Goal: Complete application form: Complete application form

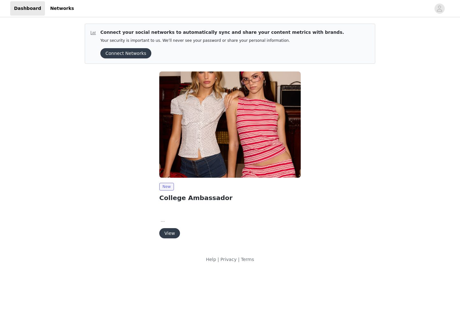
click at [169, 230] on button "View" at bounding box center [169, 233] width 21 height 10
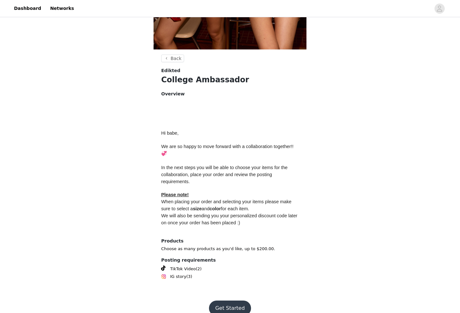
scroll to position [202, 0]
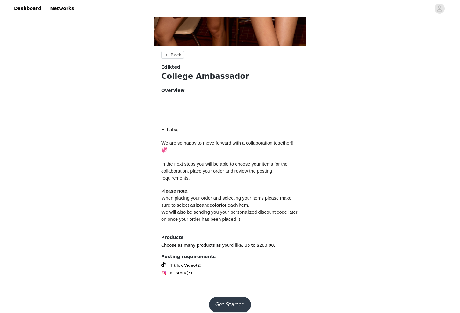
click at [226, 297] on button "Get Started" at bounding box center [230, 304] width 42 height 15
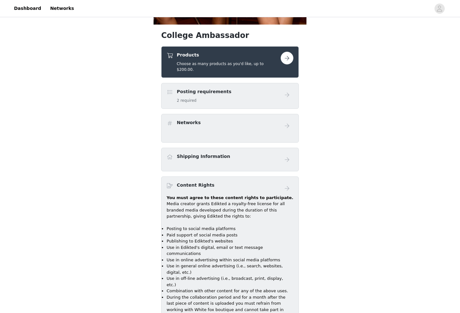
scroll to position [228, 0]
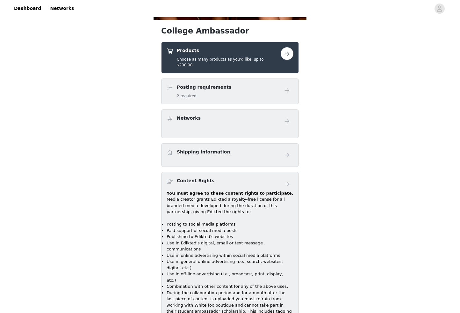
click at [235, 54] on div "Products Choose as many products as you'd like, up to $200.00." at bounding box center [229, 57] width 104 height 21
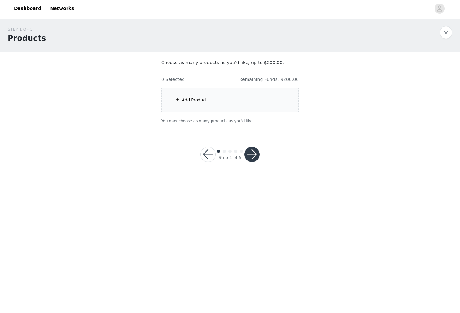
click at [212, 100] on div "Add Product" at bounding box center [230, 100] width 138 height 24
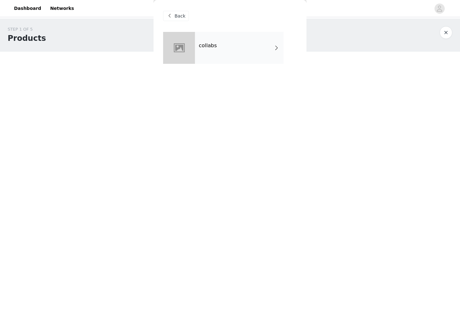
click at [217, 43] on div "collabs" at bounding box center [239, 48] width 89 height 32
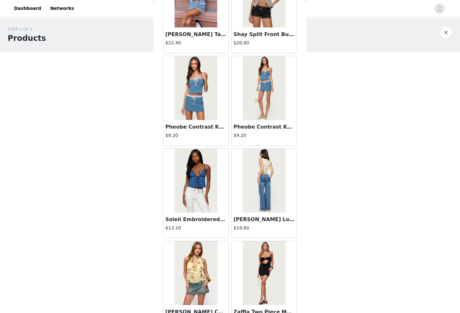
scroll to position [663, 0]
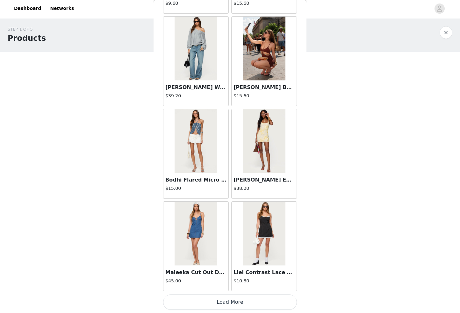
click at [240, 302] on button "Load More" at bounding box center [230, 301] width 134 height 15
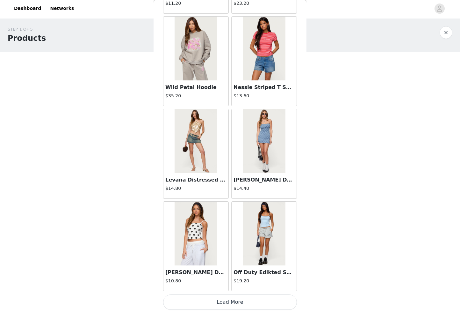
scroll to position [1588, 0]
click at [242, 307] on button "Load More" at bounding box center [230, 302] width 134 height 15
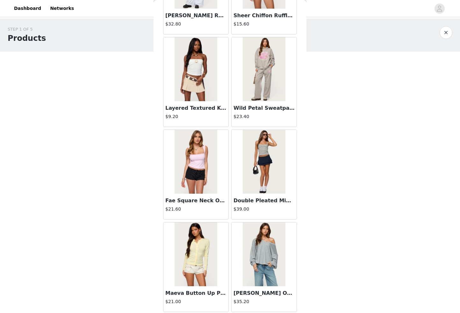
scroll to position [2513, 0]
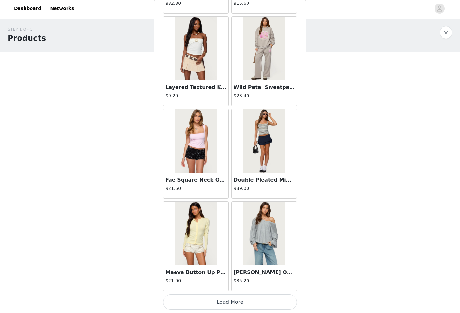
click at [259, 306] on button "Load More" at bounding box center [230, 301] width 134 height 15
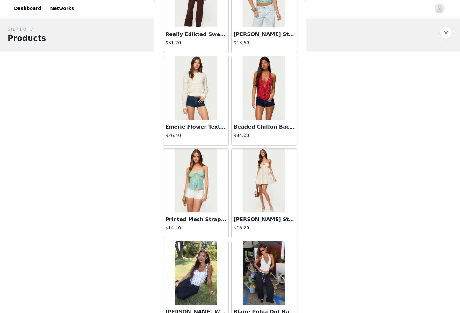
scroll to position [3437, 0]
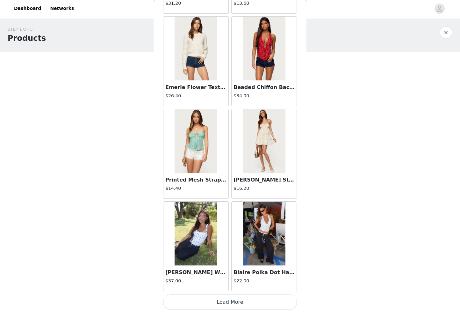
click at [227, 296] on button "Load More" at bounding box center [230, 301] width 134 height 15
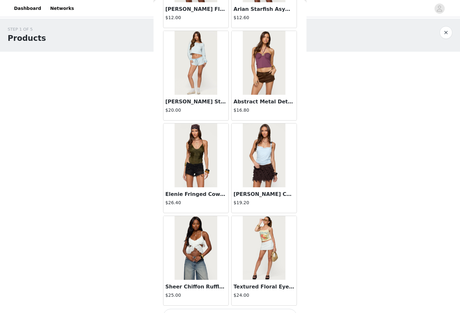
scroll to position [4362, 0]
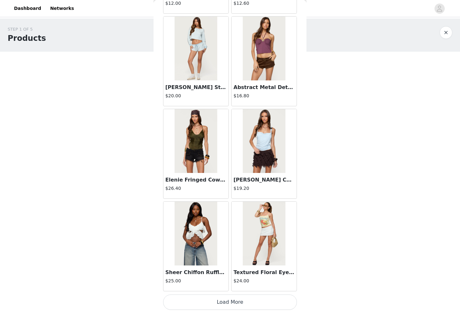
click at [228, 303] on button "Load More" at bounding box center [230, 301] width 134 height 15
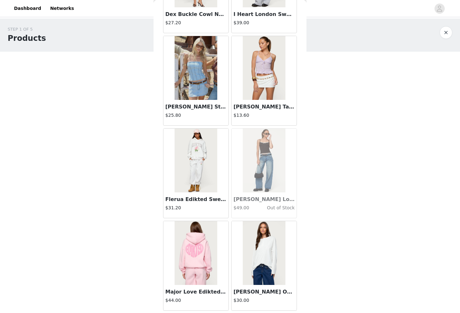
scroll to position [5287, 0]
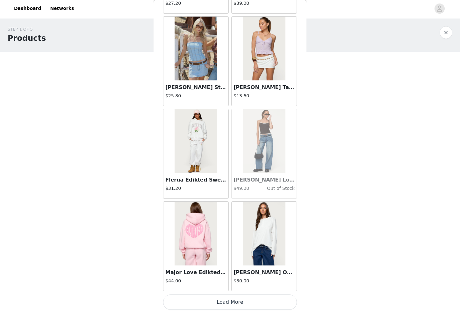
click at [234, 297] on button "Load More" at bounding box center [230, 301] width 134 height 15
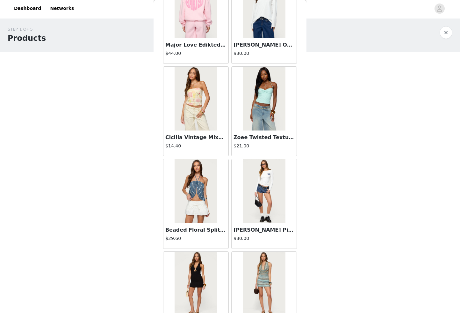
scroll to position [5625, 0]
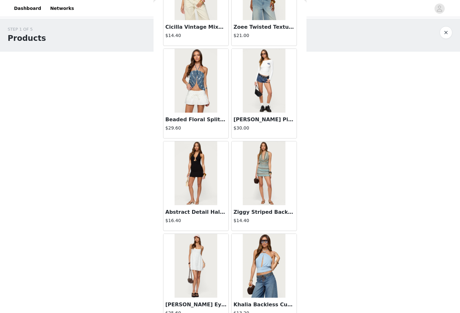
click at [247, 82] on img at bounding box center [264, 81] width 42 height 64
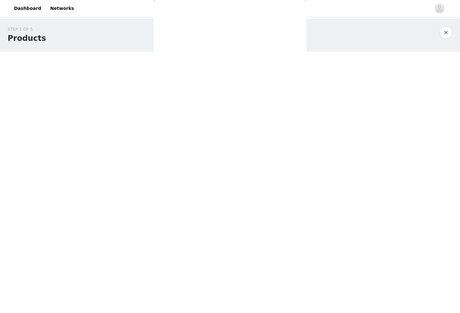
scroll to position [0, 0]
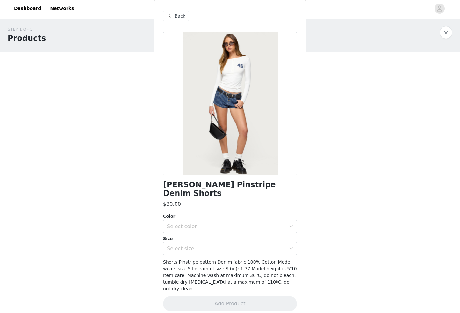
click at [180, 9] on div "Back" at bounding box center [230, 16] width 134 height 32
click at [181, 15] on span "Back" at bounding box center [180, 16] width 11 height 7
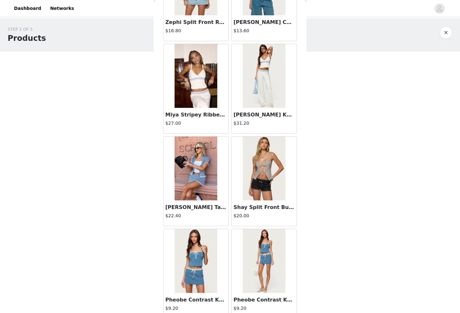
scroll to position [206, 0]
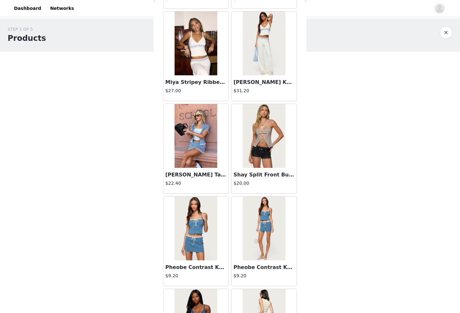
click at [243, 126] on div at bounding box center [264, 136] width 65 height 64
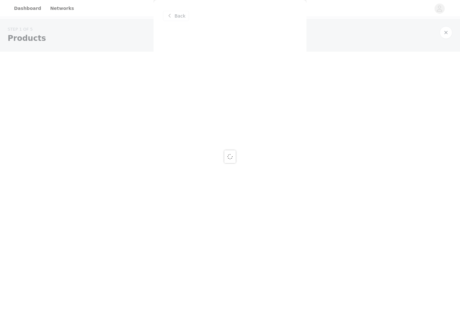
scroll to position [0, 0]
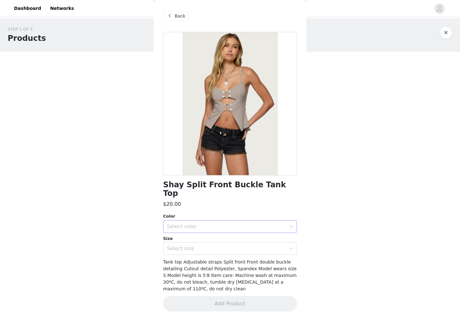
click at [217, 223] on div "Select color" at bounding box center [226, 226] width 119 height 6
click at [219, 229] on li "LIGHT GRAY" at bounding box center [230, 232] width 134 height 10
click at [219, 245] on div "Select size" at bounding box center [226, 248] width 119 height 6
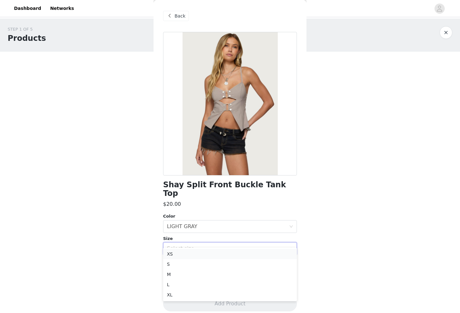
click at [220, 255] on li "XS" at bounding box center [230, 254] width 134 height 10
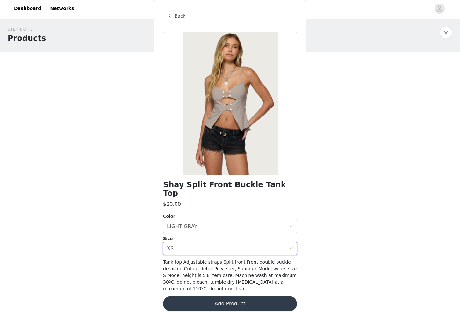
click at [226, 296] on button "Add Product" at bounding box center [230, 303] width 134 height 15
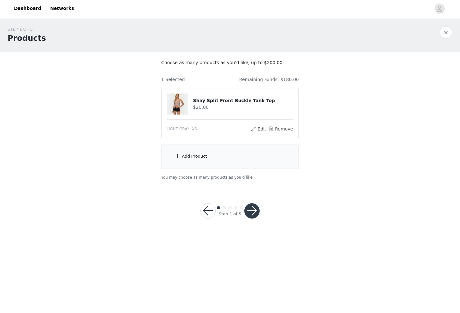
click at [212, 156] on div "Add Product" at bounding box center [230, 156] width 138 height 24
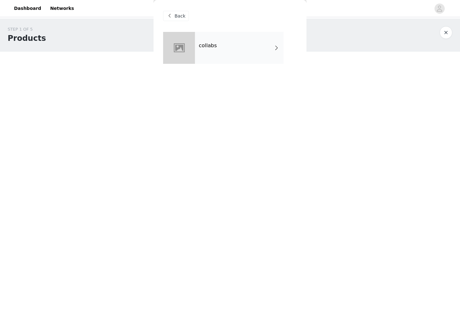
click at [238, 63] on div "collabs" at bounding box center [239, 48] width 89 height 32
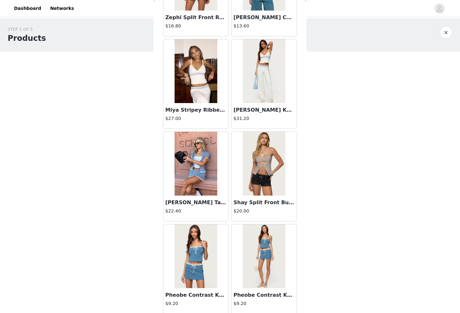
scroll to position [260, 0]
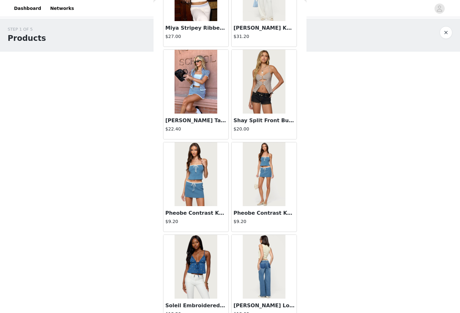
click at [216, 113] on img at bounding box center [196, 82] width 42 height 64
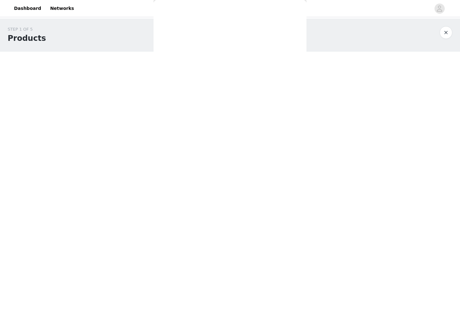
scroll to position [0, 0]
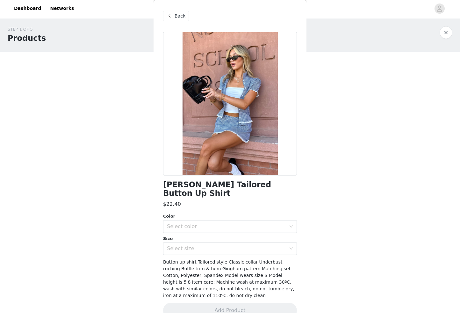
click at [186, 17] on div "Back" at bounding box center [176, 16] width 26 height 10
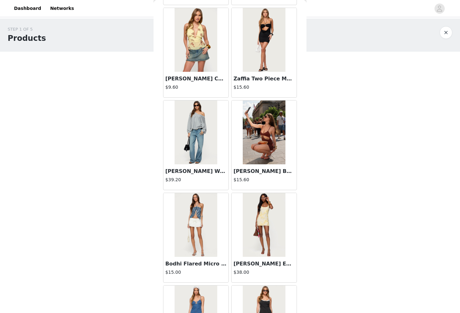
scroll to position [663, 0]
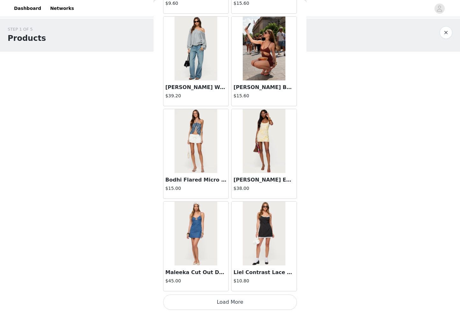
click at [238, 305] on button "Load More" at bounding box center [230, 301] width 134 height 15
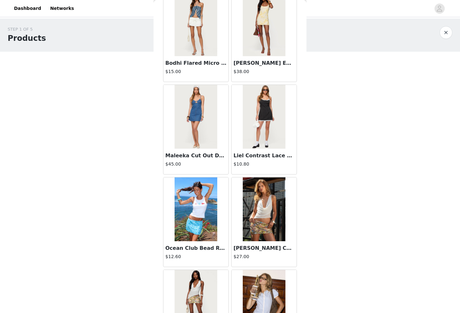
scroll to position [835, 0]
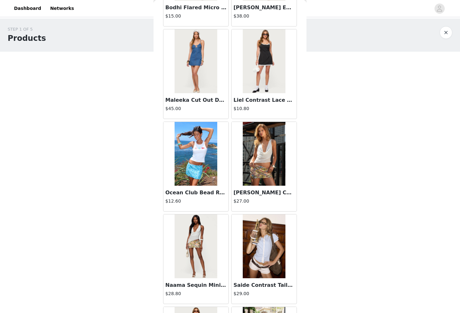
click at [271, 145] on img at bounding box center [264, 154] width 42 height 64
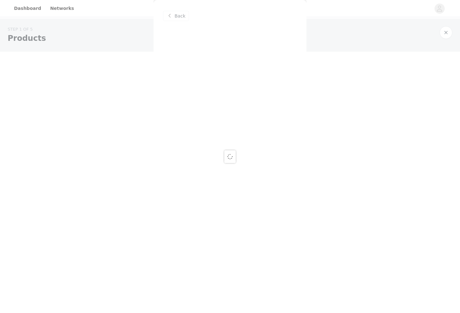
scroll to position [0, 0]
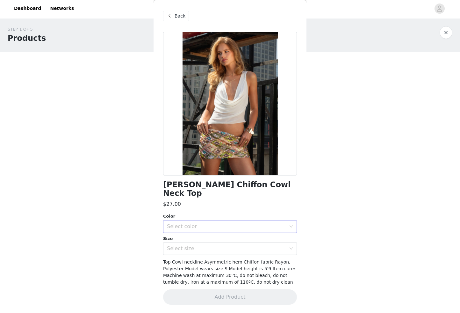
click at [215, 226] on div "Select color" at bounding box center [226, 226] width 119 height 6
click at [217, 238] on li "CREAM" at bounding box center [230, 240] width 134 height 10
click at [215, 254] on div "Select size" at bounding box center [228, 248] width 122 height 12
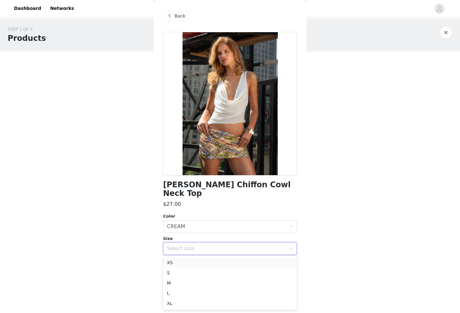
click at [214, 263] on li "XS" at bounding box center [230, 262] width 134 height 10
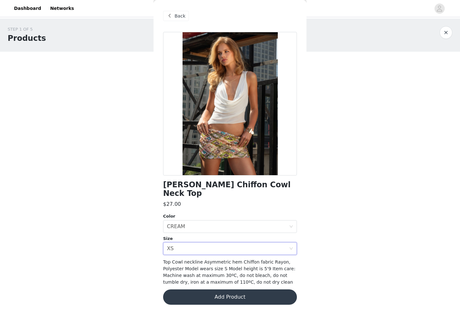
click at [209, 298] on button "Add Product" at bounding box center [230, 296] width 134 height 15
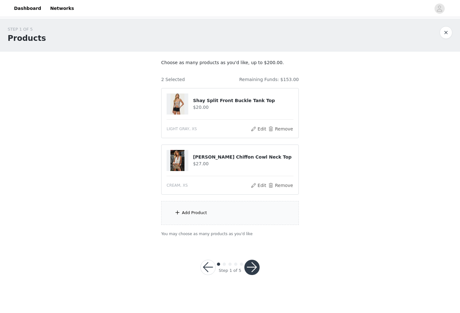
click at [214, 215] on div "Add Product" at bounding box center [230, 213] width 138 height 24
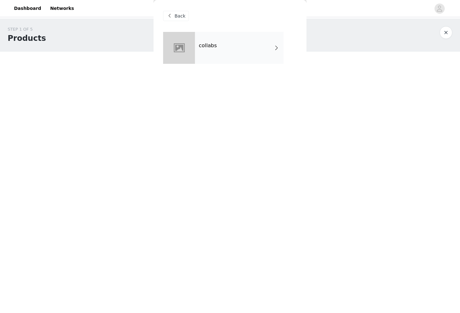
click at [247, 57] on div "collabs" at bounding box center [239, 48] width 89 height 32
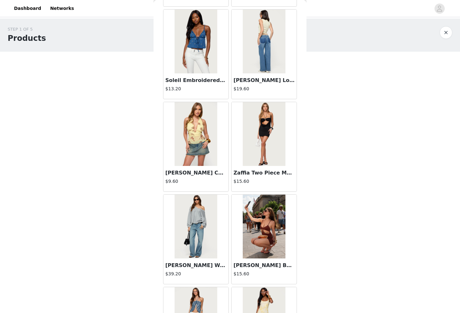
scroll to position [663, 0]
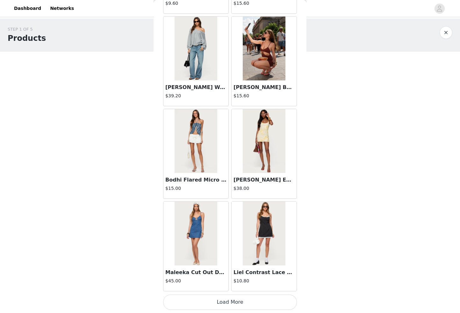
click at [212, 297] on button "Load More" at bounding box center [230, 301] width 134 height 15
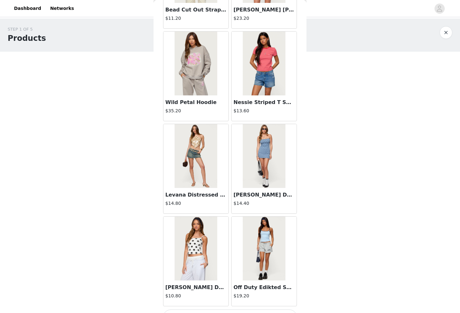
scroll to position [1588, 0]
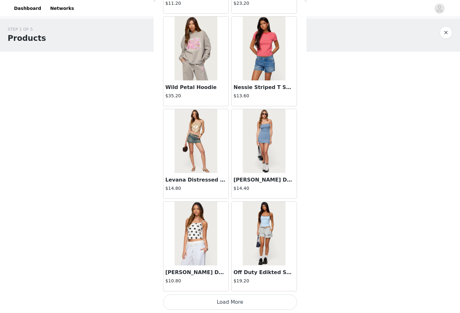
click at [207, 305] on button "Load More" at bounding box center [230, 301] width 134 height 15
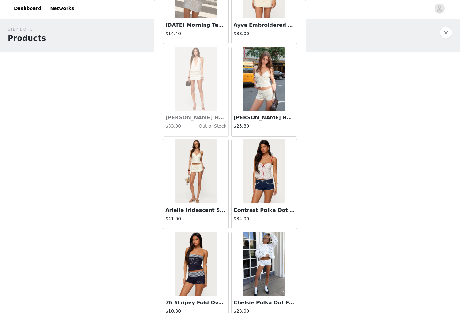
scroll to position [1928, 0]
click at [249, 241] on img at bounding box center [264, 264] width 42 height 64
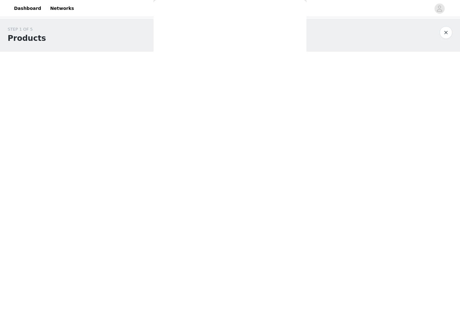
scroll to position [0, 0]
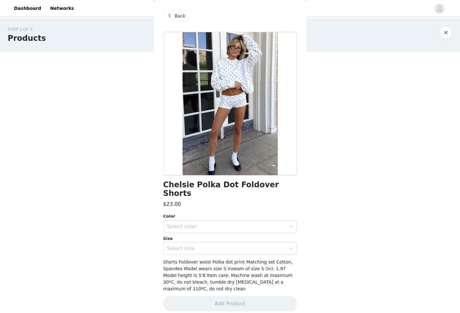
click at [183, 13] on span "Back" at bounding box center [180, 16] width 11 height 7
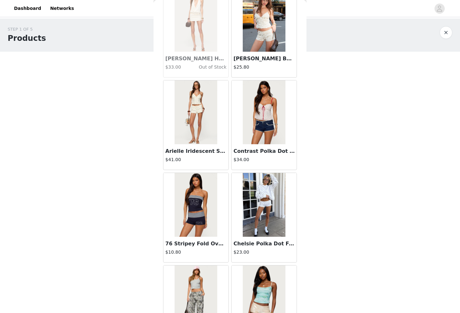
scroll to position [2000, 0]
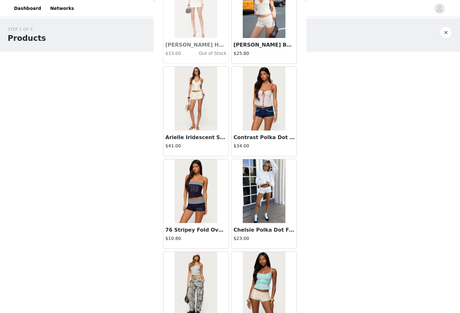
click at [269, 43] on h3 "[PERSON_NAME] Backless Top" at bounding box center [264, 45] width 61 height 8
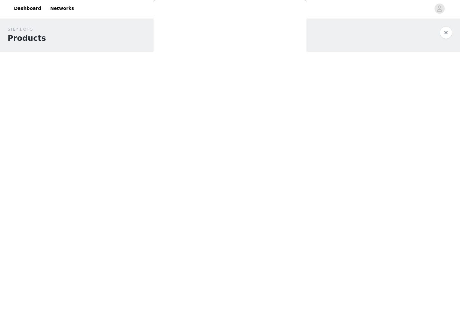
scroll to position [0, 0]
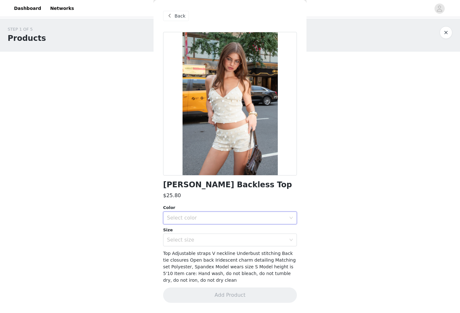
click at [202, 212] on div "Select color" at bounding box center [228, 218] width 122 height 12
click at [202, 233] on li "CREAM" at bounding box center [230, 232] width 134 height 10
click at [202, 239] on div "Select size" at bounding box center [226, 240] width 119 height 6
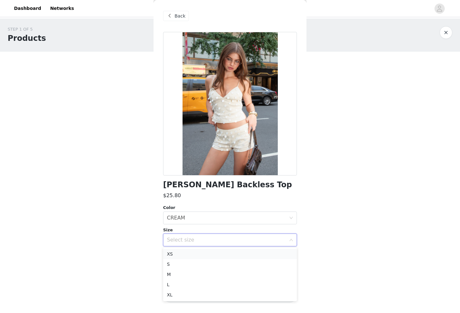
click at [203, 254] on li "XS" at bounding box center [230, 254] width 134 height 10
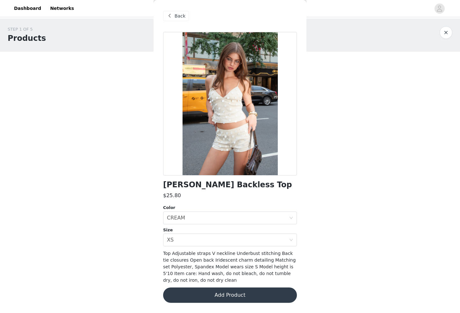
click at [195, 294] on button "Add Product" at bounding box center [230, 294] width 134 height 15
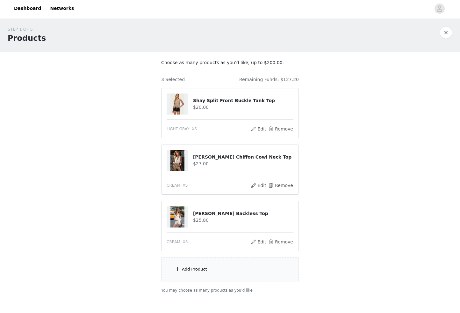
scroll to position [34, 0]
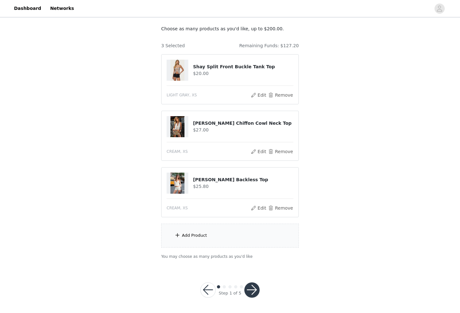
click at [203, 239] on div "Add Product" at bounding box center [230, 236] width 138 height 24
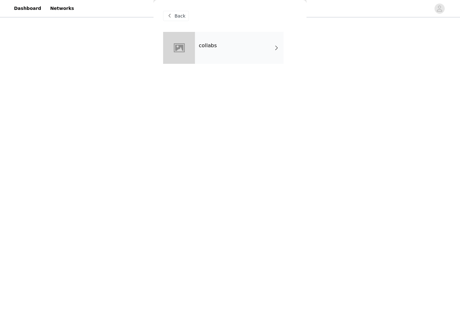
click at [241, 37] on div "collabs" at bounding box center [239, 48] width 89 height 32
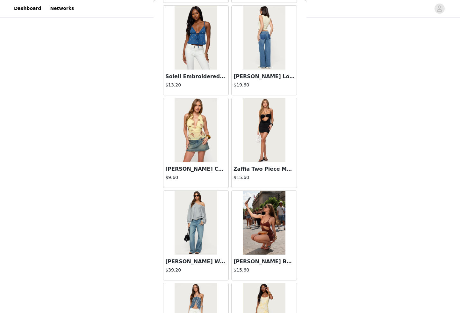
scroll to position [663, 0]
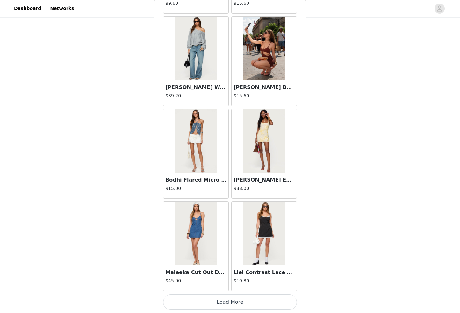
click at [189, 298] on button "Load More" at bounding box center [230, 301] width 134 height 15
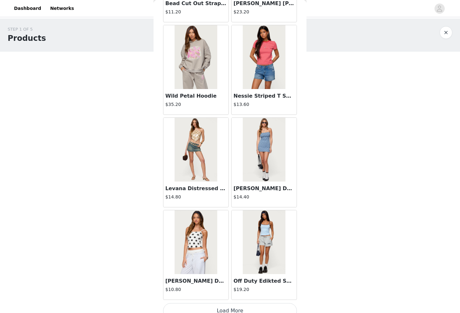
scroll to position [1588, 0]
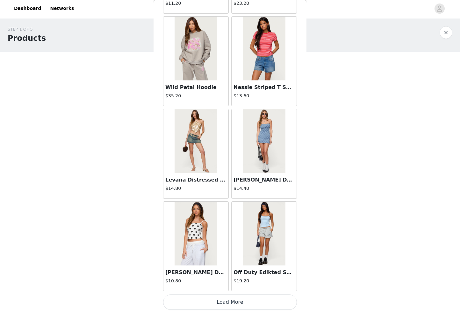
click at [202, 299] on button "Load More" at bounding box center [230, 301] width 134 height 15
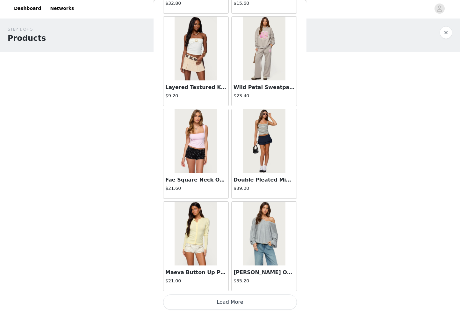
scroll to position [2355, 0]
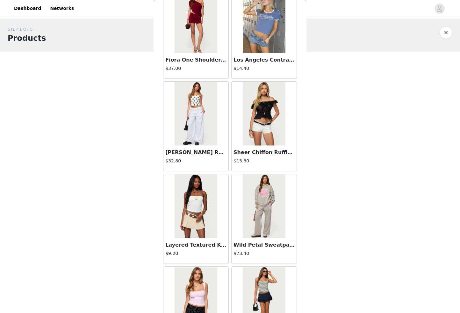
click at [247, 135] on img at bounding box center [264, 114] width 42 height 64
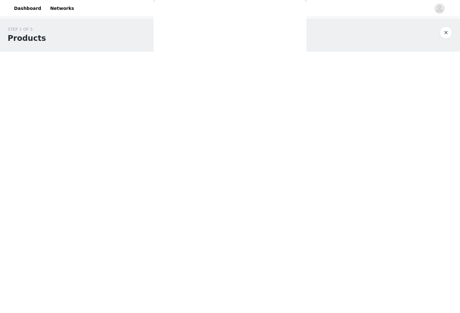
scroll to position [0, 0]
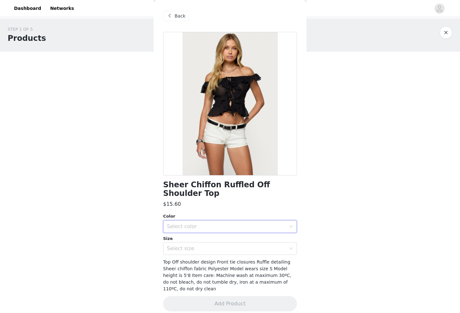
click at [208, 223] on div "Select color" at bounding box center [228, 226] width 122 height 12
click at [195, 240] on li "BLACK" at bounding box center [230, 240] width 134 height 10
click at [195, 253] on div "Select size" at bounding box center [228, 248] width 122 height 12
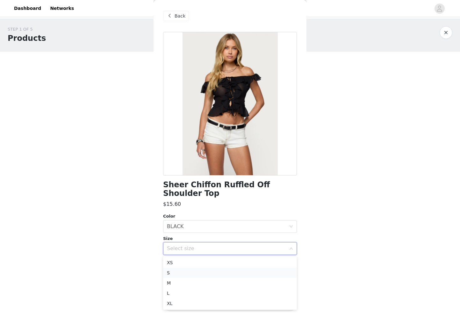
click at [197, 272] on li "S" at bounding box center [230, 273] width 134 height 10
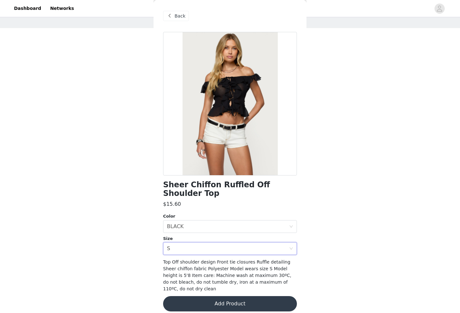
scroll to position [34, 0]
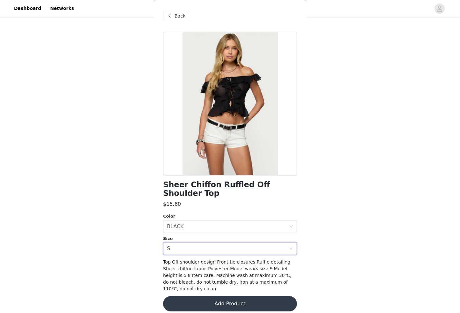
click at [192, 299] on button "Add Product" at bounding box center [230, 303] width 134 height 15
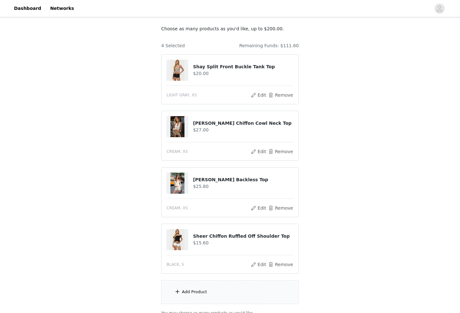
click at [201, 285] on div "Add Product" at bounding box center [230, 292] width 138 height 24
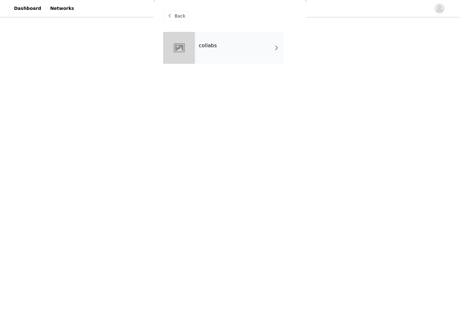
click at [234, 50] on div "collabs" at bounding box center [239, 48] width 89 height 32
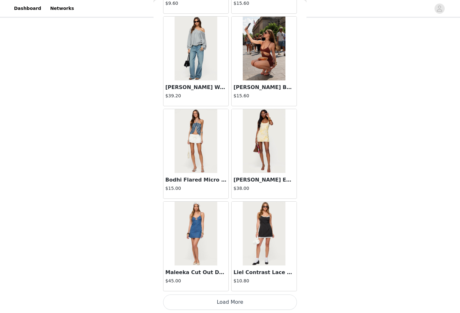
scroll to position [90, 0]
click at [206, 297] on button "Load More" at bounding box center [230, 301] width 134 height 15
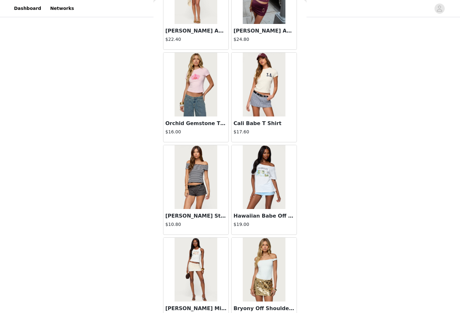
scroll to position [1588, 0]
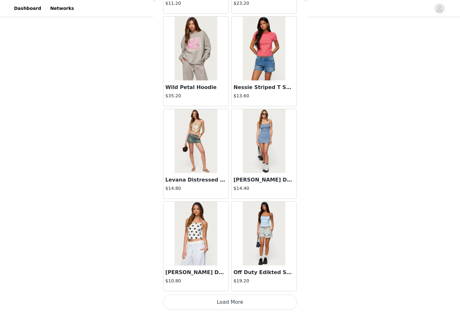
click at [205, 295] on button "Load More" at bounding box center [230, 301] width 134 height 15
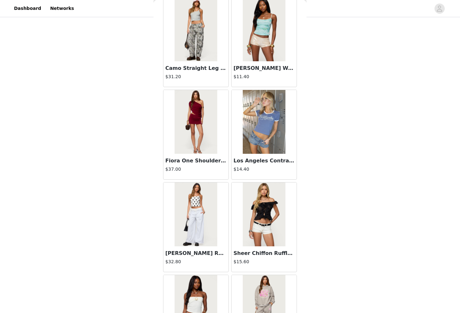
scroll to position [2513, 0]
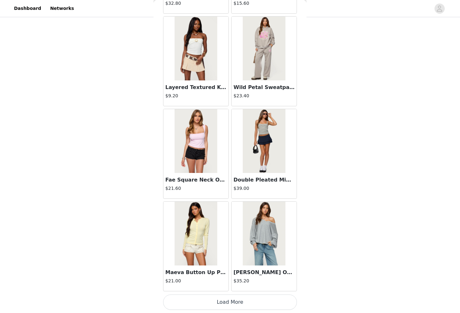
click at [198, 299] on button "Load More" at bounding box center [230, 301] width 134 height 15
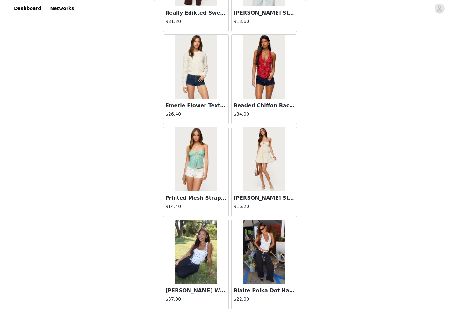
scroll to position [3437, 0]
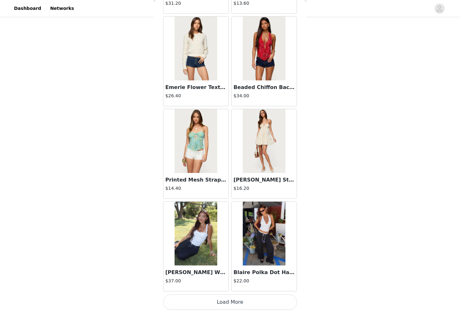
click at [193, 295] on button "Load More" at bounding box center [230, 301] width 134 height 15
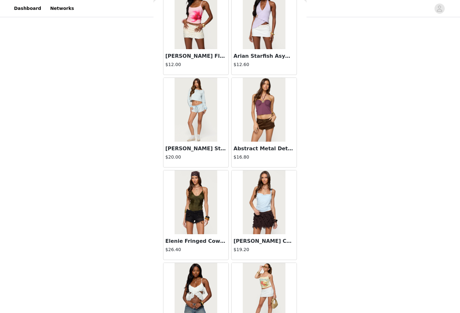
scroll to position [4362, 0]
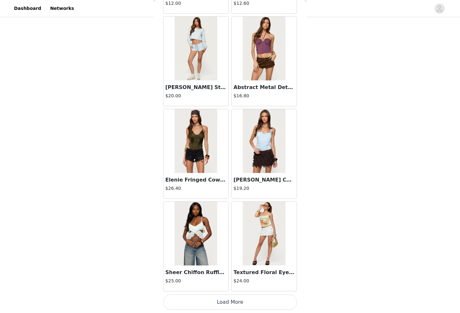
click at [205, 303] on button "Load More" at bounding box center [230, 301] width 134 height 15
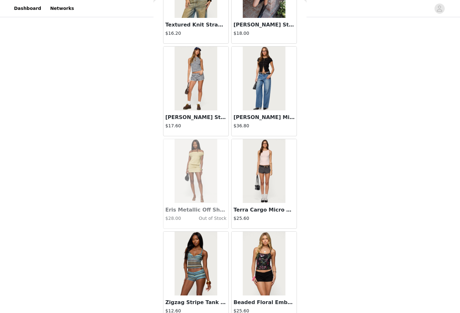
scroll to position [4836, 0]
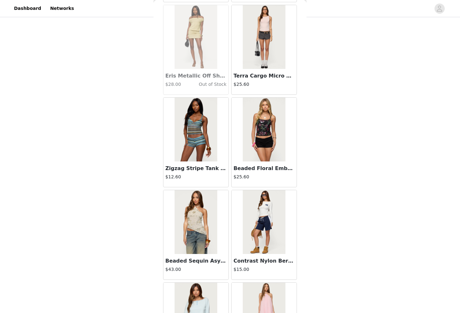
click at [262, 69] on div "Terra Cargo Micro Shorts $25.60" at bounding box center [264, 82] width 65 height 26
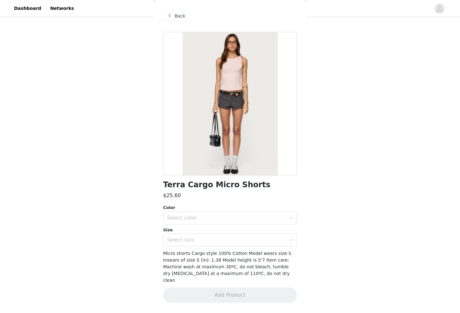
scroll to position [78, 0]
click at [202, 217] on div "Select color" at bounding box center [226, 218] width 119 height 6
click at [203, 228] on li "DARK GRAY" at bounding box center [230, 232] width 134 height 10
click at [202, 236] on div "Select size" at bounding box center [228, 240] width 122 height 12
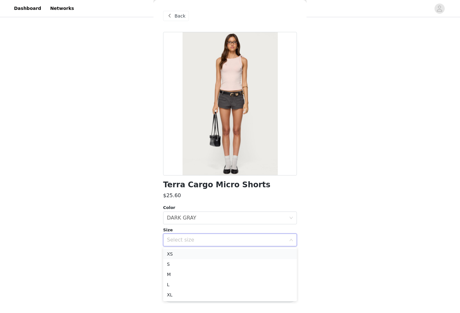
click at [195, 253] on li "XS" at bounding box center [230, 254] width 134 height 10
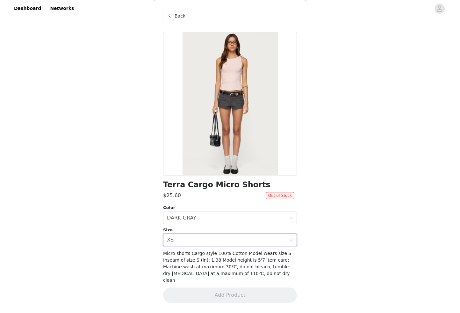
click at [188, 15] on div "Back" at bounding box center [176, 16] width 26 height 10
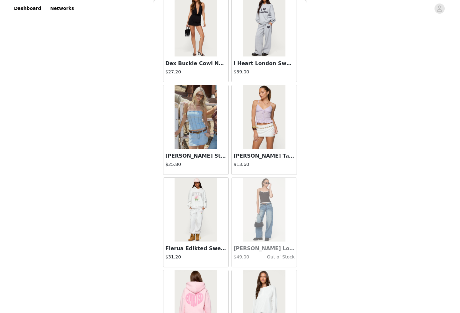
scroll to position [5287, 0]
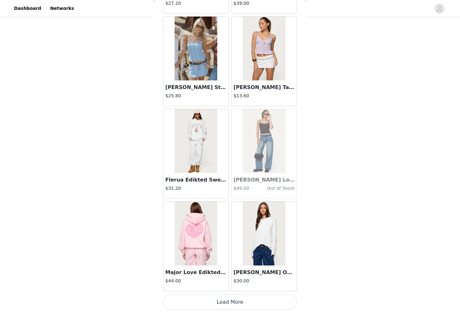
click at [185, 301] on button "Load More" at bounding box center [230, 301] width 134 height 15
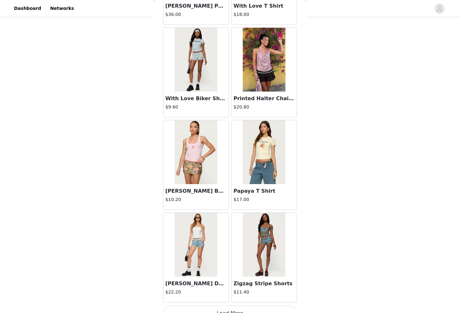
scroll to position [6212, 0]
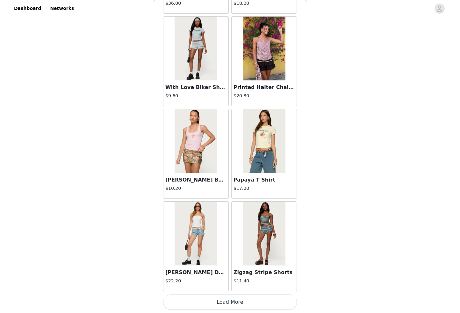
click at [197, 298] on button "Load More" at bounding box center [230, 301] width 134 height 15
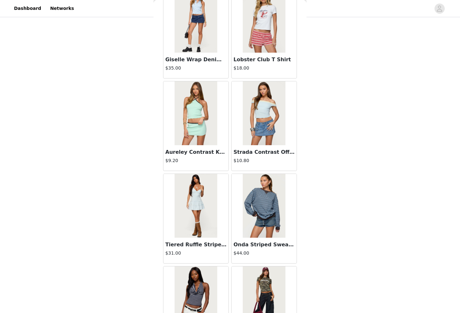
scroll to position [7137, 0]
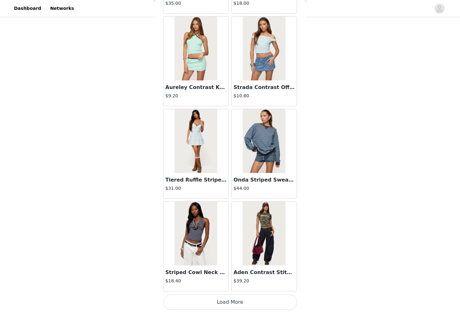
click at [195, 305] on button "Load More" at bounding box center [230, 301] width 134 height 15
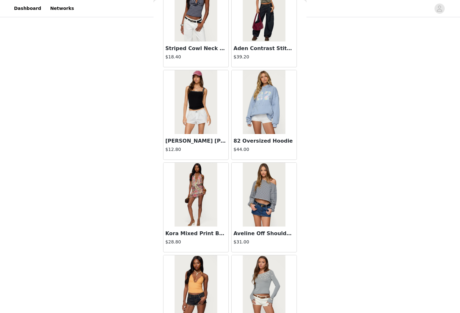
scroll to position [7476, 0]
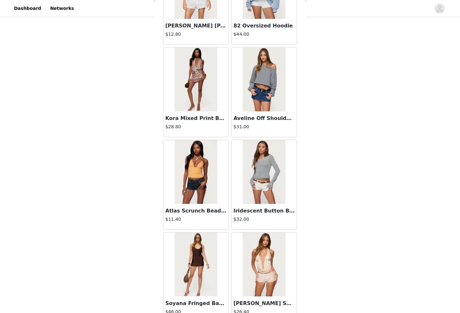
click at [203, 71] on img at bounding box center [196, 80] width 42 height 64
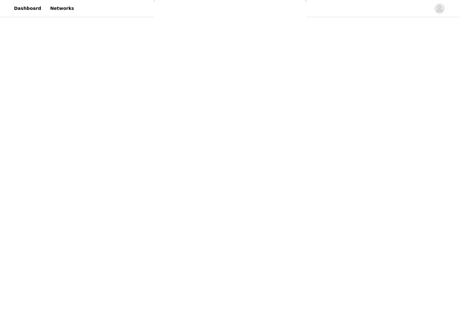
scroll to position [0, 0]
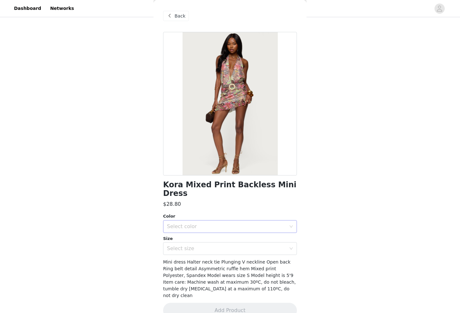
click at [207, 222] on div "Select color" at bounding box center [228, 226] width 122 height 12
click at [202, 234] on li "MIX" at bounding box center [230, 232] width 134 height 10
click at [202, 245] on div "Select size" at bounding box center [226, 248] width 119 height 6
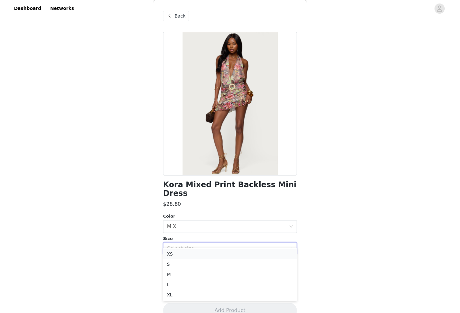
click at [205, 253] on li "XS" at bounding box center [230, 254] width 134 height 10
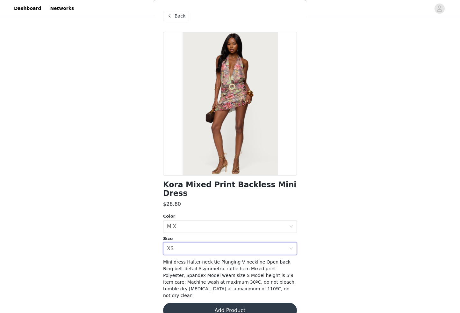
click at [214, 303] on button "Add Product" at bounding box center [230, 310] width 134 height 15
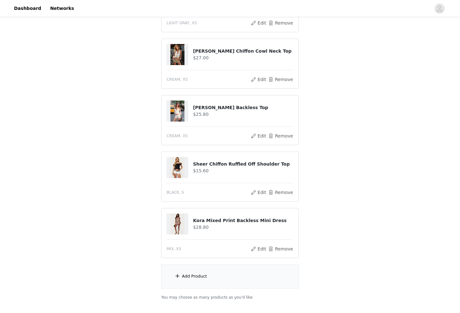
scroll to position [147, 0]
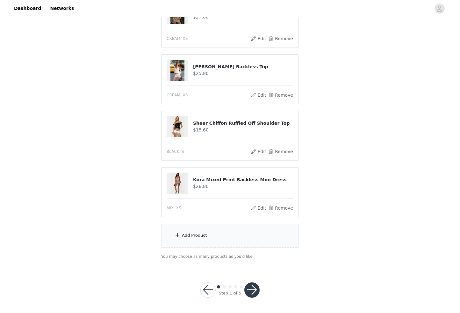
click at [208, 238] on div "Add Product" at bounding box center [230, 236] width 138 height 24
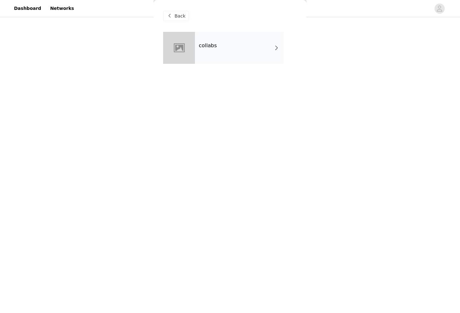
click at [259, 59] on div "collabs" at bounding box center [239, 48] width 89 height 32
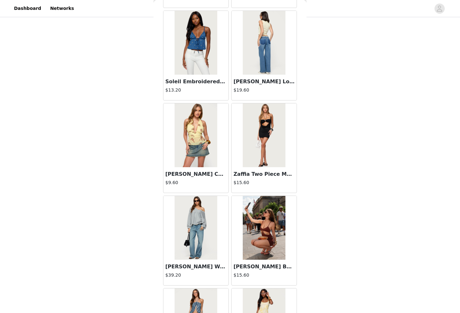
scroll to position [663, 0]
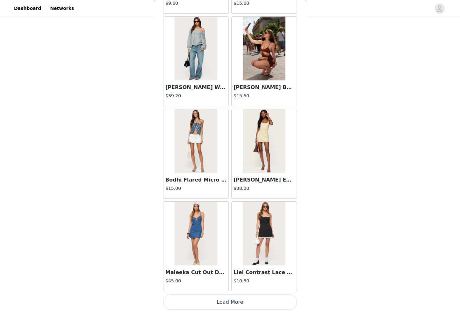
click at [204, 301] on button "Load More" at bounding box center [230, 301] width 134 height 15
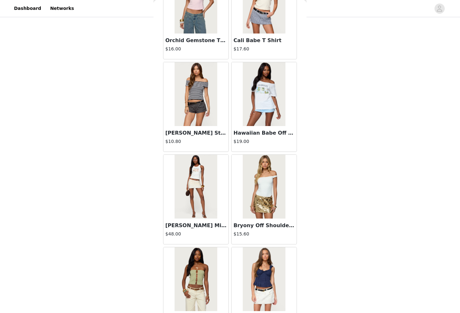
scroll to position [1588, 0]
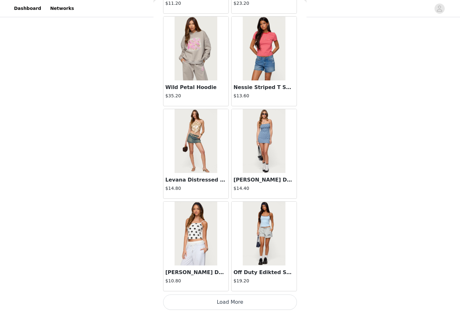
click at [206, 298] on button "Load More" at bounding box center [230, 301] width 134 height 15
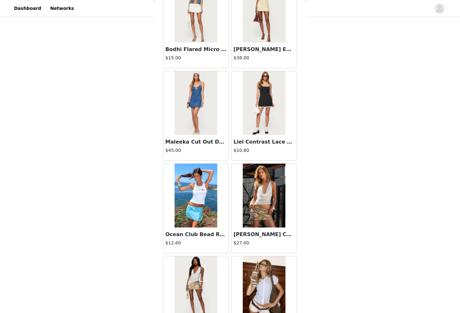
scroll to position [661, 0]
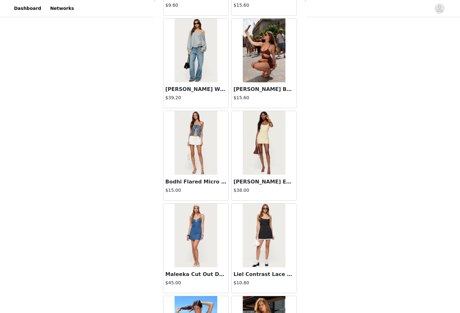
click at [254, 127] on img at bounding box center [264, 143] width 42 height 64
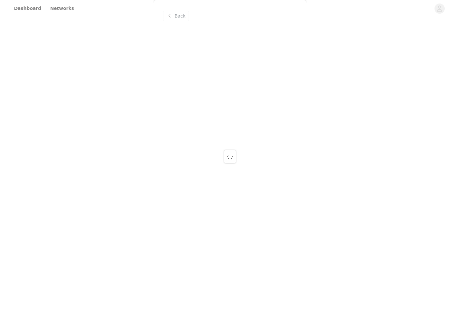
scroll to position [0, 0]
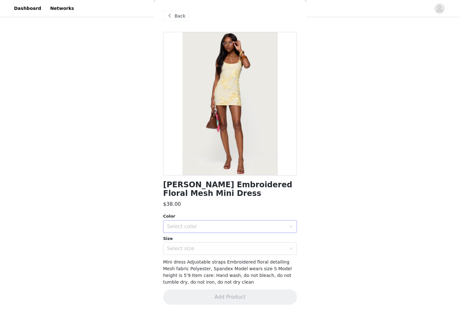
click at [190, 225] on div "Select color" at bounding box center [226, 226] width 119 height 6
click at [193, 245] on li "YELLOW" at bounding box center [230, 240] width 134 height 10
click at [195, 249] on div "Select size" at bounding box center [226, 248] width 119 height 6
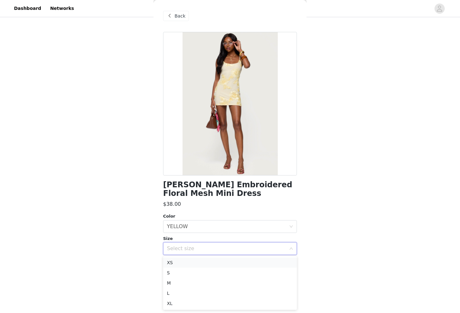
click at [196, 263] on li "XS" at bounding box center [230, 262] width 134 height 10
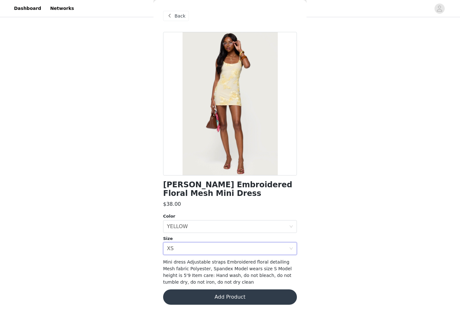
click at [205, 296] on button "Add Product" at bounding box center [230, 296] width 134 height 15
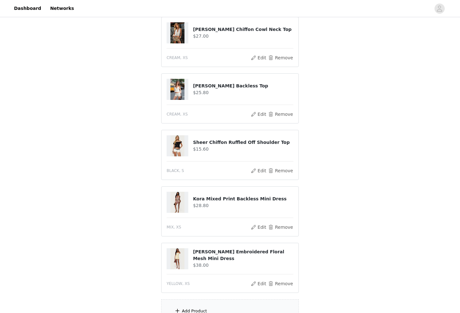
scroll to position [203, 0]
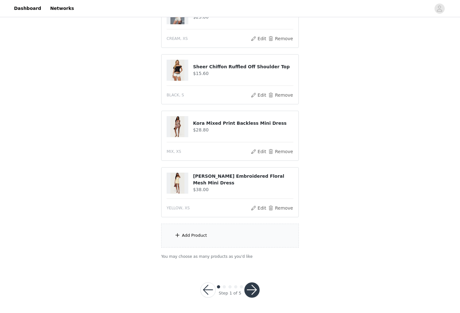
click at [204, 235] on div "Add Product" at bounding box center [194, 235] width 25 height 6
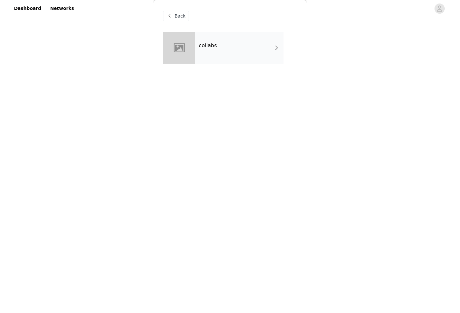
click at [234, 62] on div "collabs" at bounding box center [239, 48] width 89 height 32
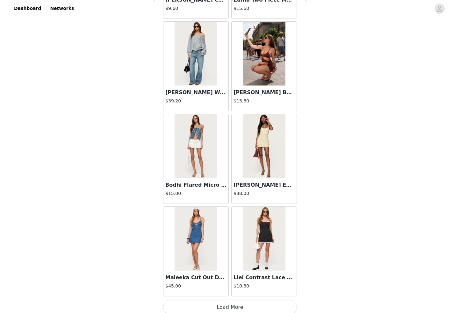
scroll to position [663, 0]
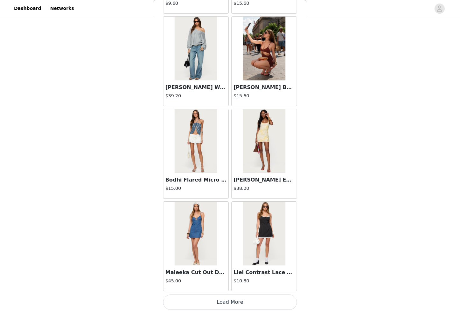
click at [192, 305] on button "Load More" at bounding box center [230, 301] width 134 height 15
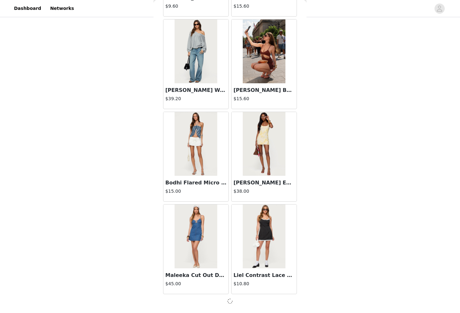
scroll to position [660, 0]
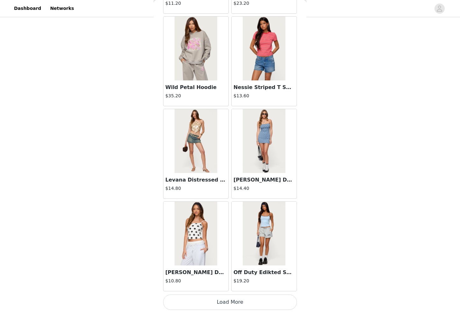
click at [208, 303] on button "Load More" at bounding box center [230, 301] width 134 height 15
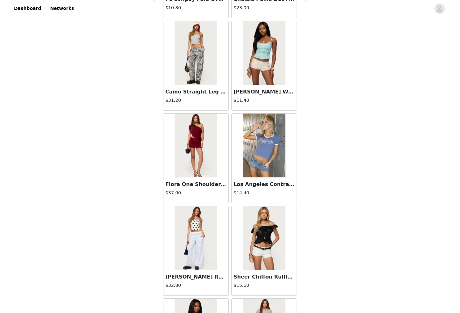
scroll to position [2513, 0]
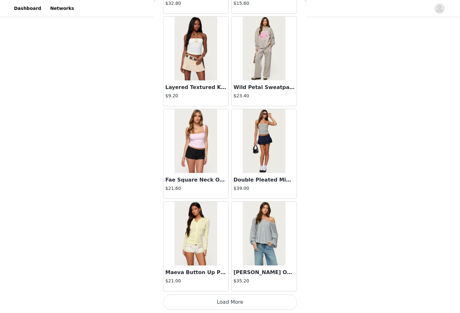
click at [203, 301] on button "Load More" at bounding box center [230, 301] width 134 height 15
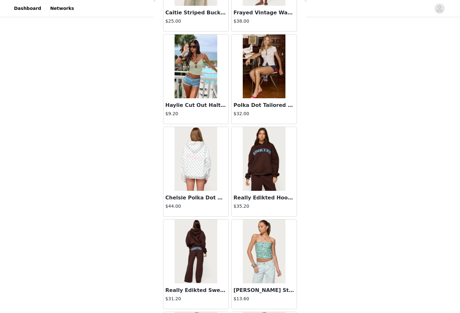
scroll to position [3437, 0]
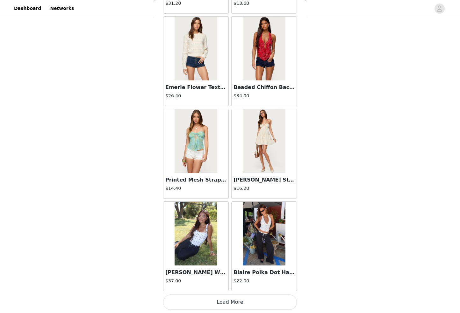
click at [207, 295] on button "Load More" at bounding box center [230, 301] width 134 height 15
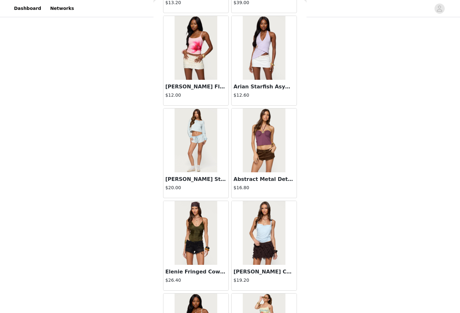
scroll to position [4362, 0]
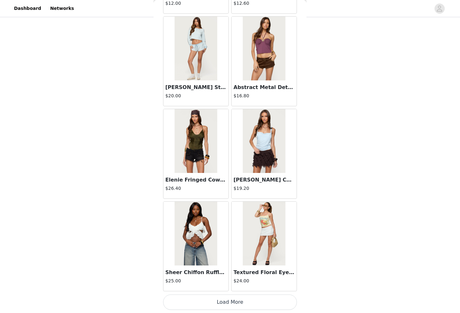
click at [198, 298] on button "Load More" at bounding box center [230, 301] width 134 height 15
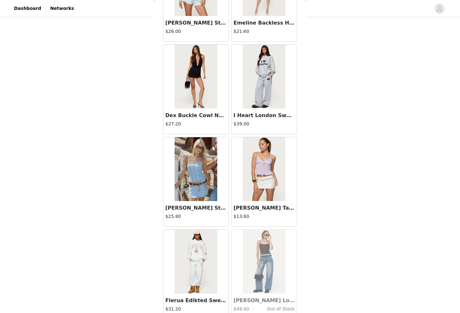
scroll to position [5287, 0]
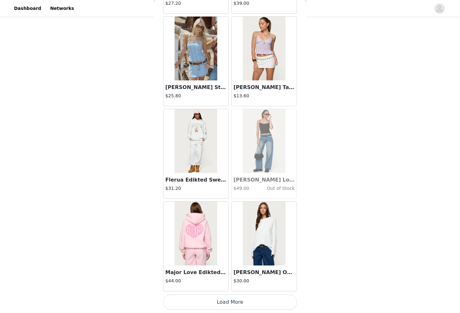
click at [209, 300] on button "Load More" at bounding box center [230, 301] width 134 height 15
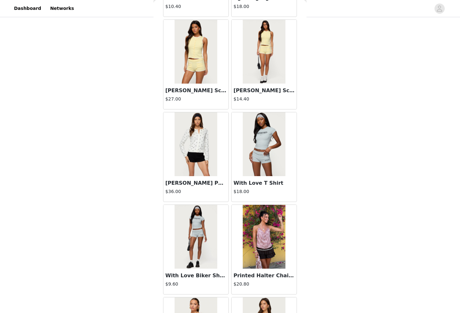
scroll to position [6212, 0]
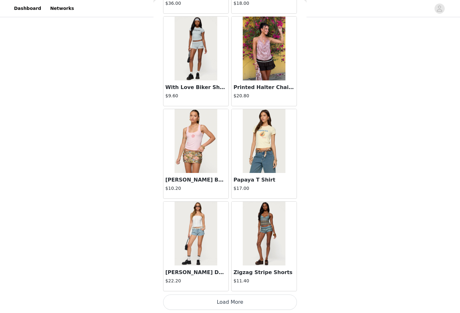
click at [196, 307] on button "Load More" at bounding box center [230, 301] width 134 height 15
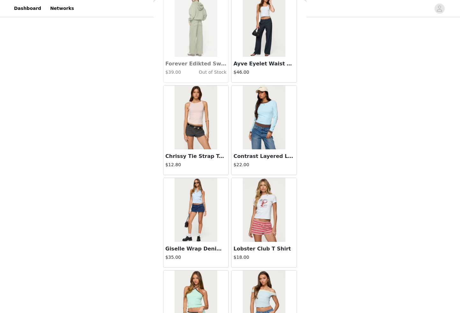
scroll to position [7137, 0]
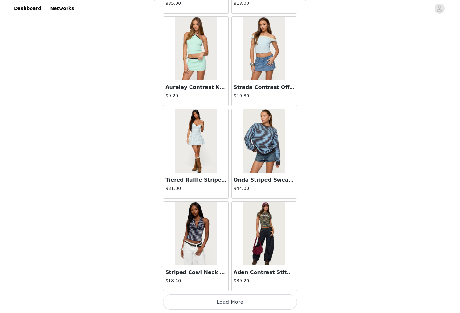
click at [215, 301] on button "Load More" at bounding box center [230, 301] width 134 height 15
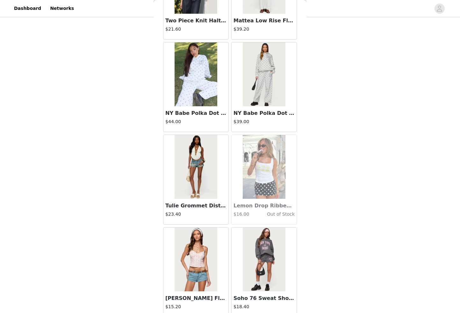
scroll to position [8062, 0]
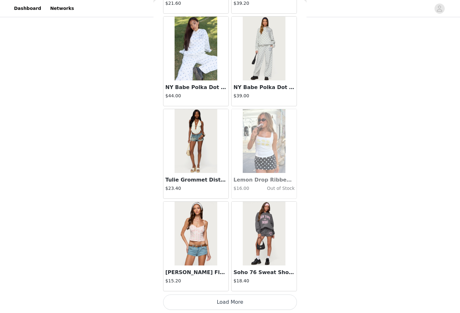
click at [215, 300] on button "Load More" at bounding box center [230, 301] width 134 height 15
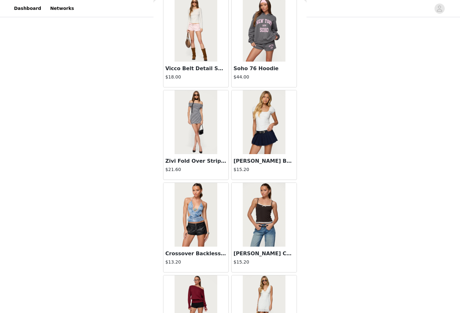
scroll to position [8986, 0]
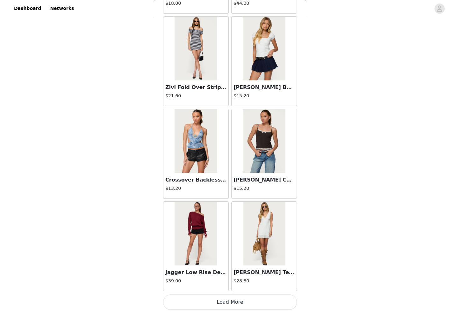
click at [212, 308] on button "Load More" at bounding box center [230, 301] width 134 height 15
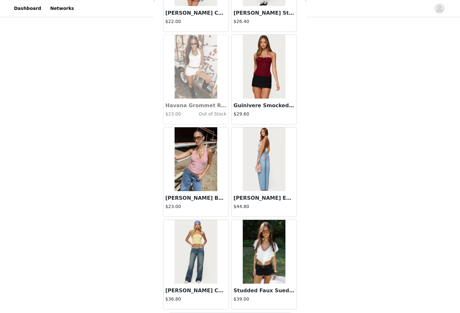
scroll to position [9911, 0]
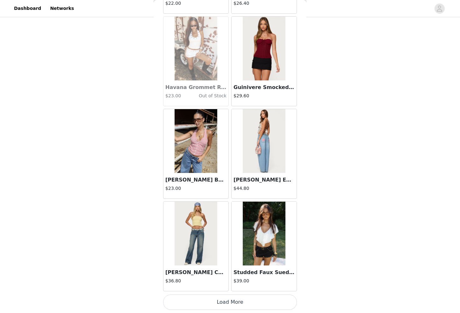
click at [211, 305] on button "Load More" at bounding box center [230, 301] width 134 height 15
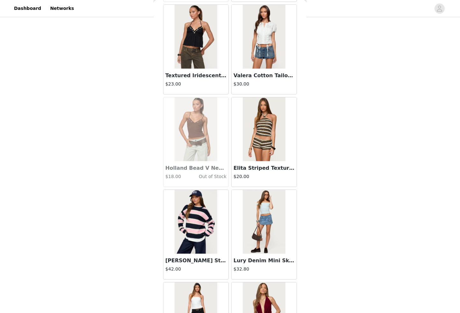
scroll to position [10836, 0]
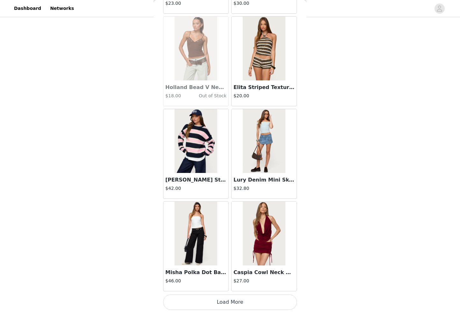
click at [211, 296] on button "Load More" at bounding box center [230, 301] width 134 height 15
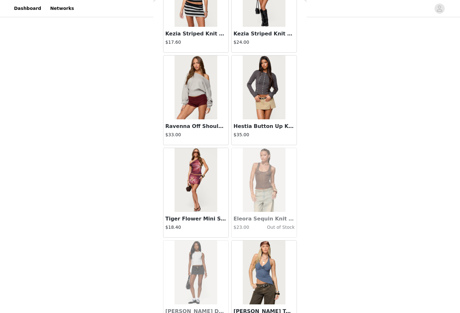
scroll to position [11761, 0]
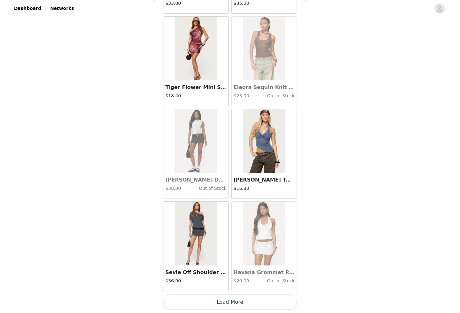
click at [223, 296] on button "Load More" at bounding box center [230, 301] width 134 height 15
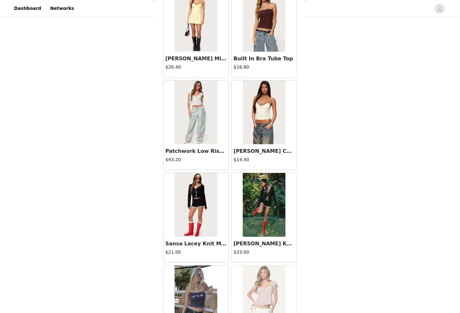
scroll to position [12686, 0]
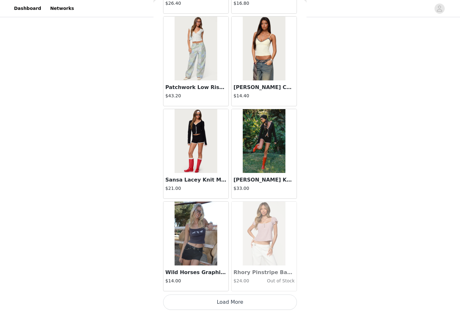
click at [218, 300] on button "Load More" at bounding box center [230, 301] width 134 height 15
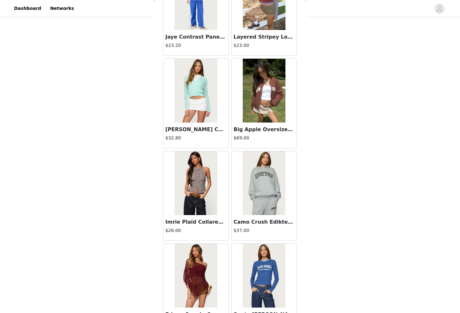
scroll to position [13611, 0]
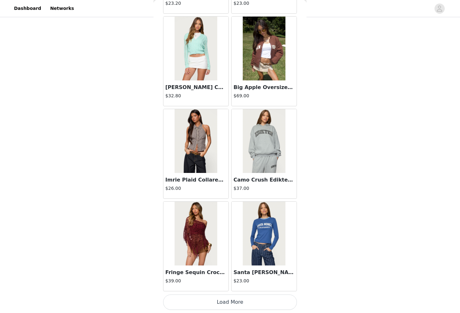
click at [227, 300] on button "Load More" at bounding box center [230, 301] width 134 height 15
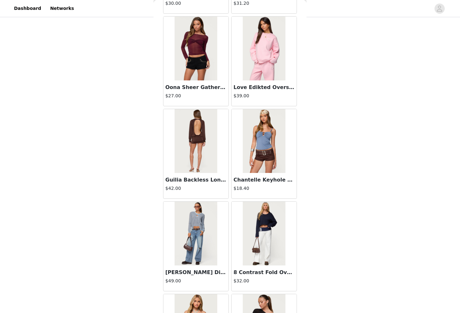
scroll to position [14068, 0]
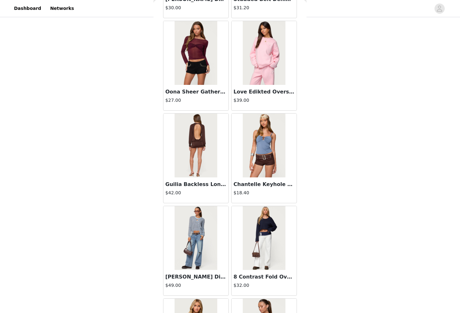
click at [206, 70] on img at bounding box center [196, 53] width 42 height 64
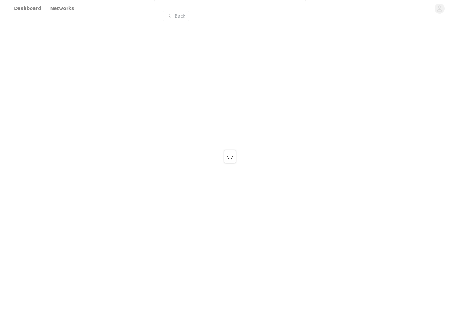
scroll to position [0, 0]
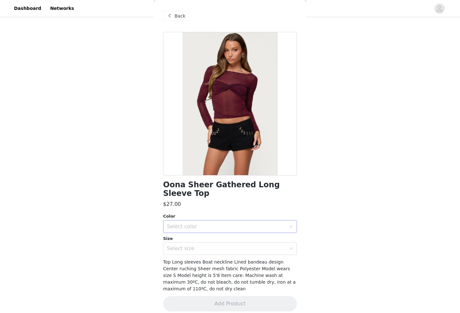
click at [215, 223] on div "Select color" at bounding box center [226, 226] width 119 height 6
click at [207, 229] on li "BURGUNDY" at bounding box center [230, 232] width 134 height 10
click at [207, 245] on div "Select size" at bounding box center [226, 248] width 119 height 6
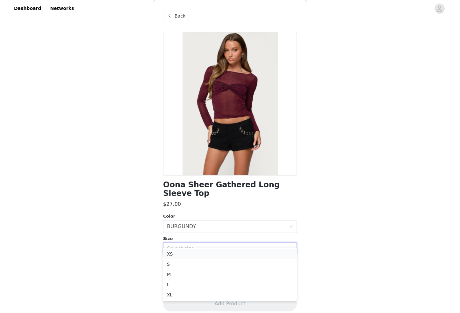
click at [207, 254] on li "XS" at bounding box center [230, 254] width 134 height 10
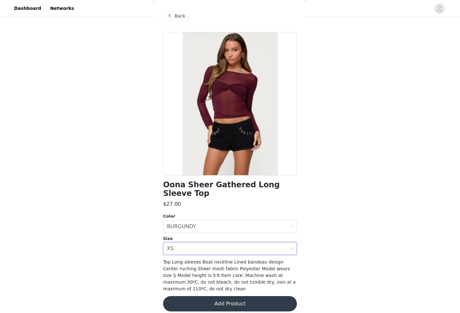
click at [214, 296] on button "Add Product" at bounding box center [230, 303] width 134 height 15
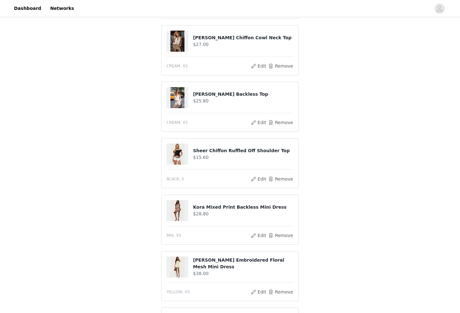
scroll to position [260, 0]
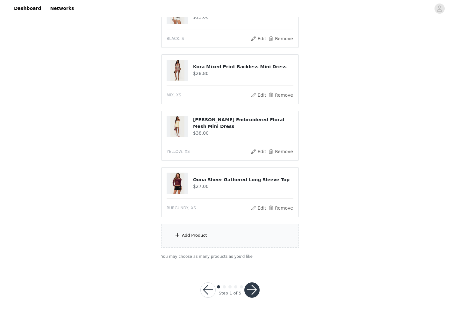
click at [210, 230] on div "Add Product" at bounding box center [230, 236] width 138 height 24
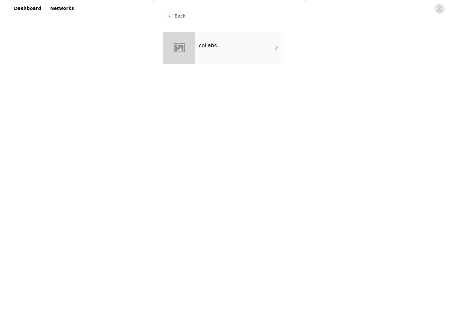
click at [240, 62] on div "collabs" at bounding box center [239, 48] width 89 height 32
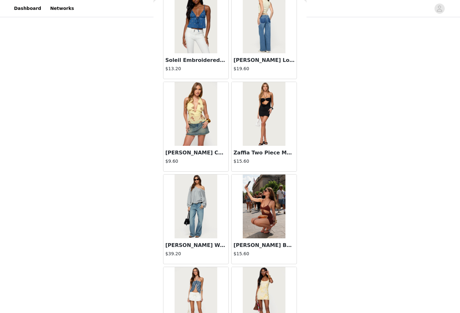
scroll to position [663, 0]
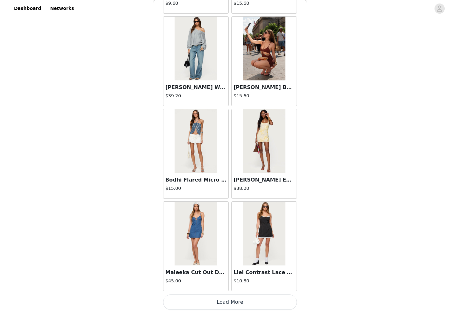
click at [202, 306] on button "Load More" at bounding box center [230, 301] width 134 height 15
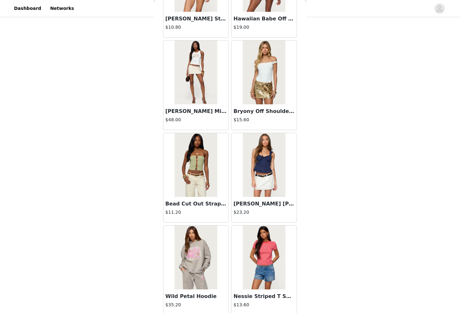
scroll to position [1588, 0]
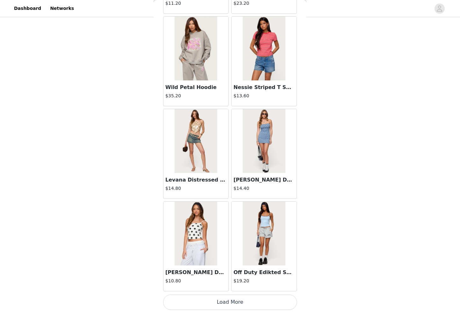
click at [207, 299] on button "Load More" at bounding box center [230, 301] width 134 height 15
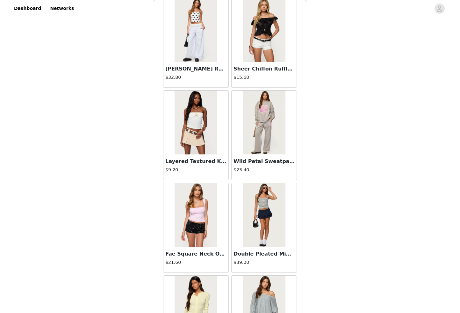
scroll to position [2513, 0]
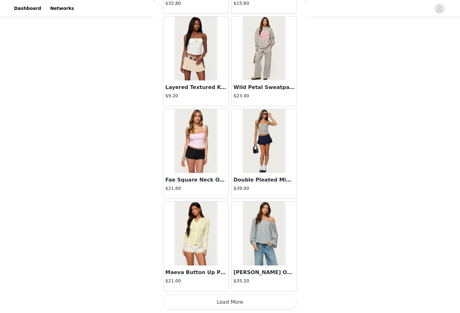
click at [210, 300] on button "Load More" at bounding box center [230, 301] width 134 height 15
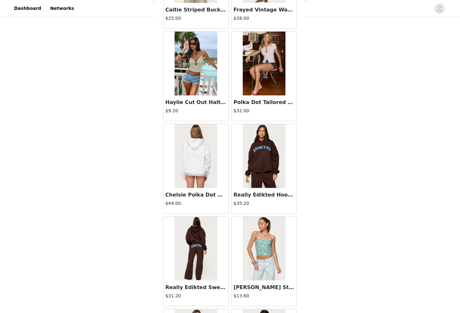
scroll to position [3437, 0]
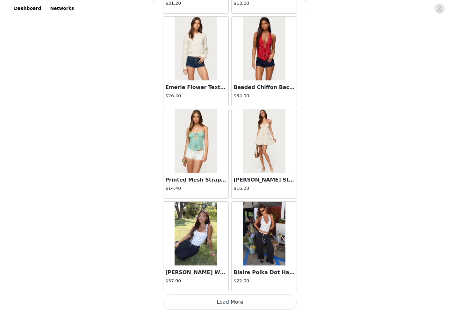
click at [215, 298] on button "Load More" at bounding box center [230, 301] width 134 height 15
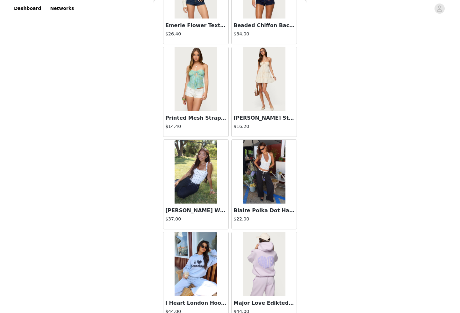
scroll to position [3447, 0]
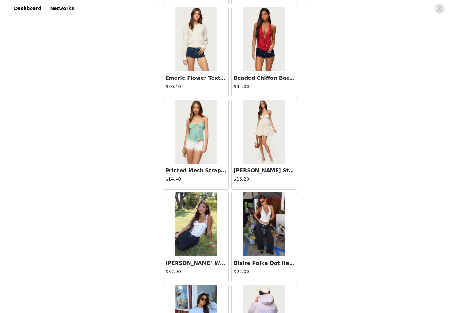
click at [251, 215] on img at bounding box center [264, 224] width 42 height 64
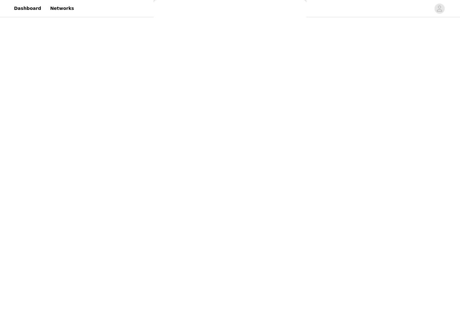
scroll to position [0, 0]
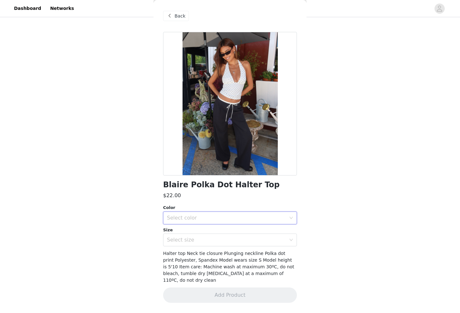
click at [216, 223] on div "Select color" at bounding box center [228, 218] width 122 height 12
click at [216, 230] on li "WHITE AND BLACK" at bounding box center [230, 232] width 134 height 10
click at [215, 241] on div "Select size" at bounding box center [226, 240] width 119 height 6
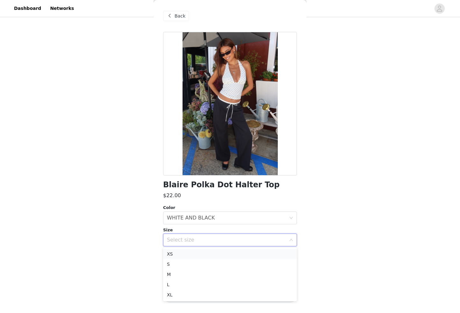
click at [217, 253] on li "XS" at bounding box center [230, 254] width 134 height 10
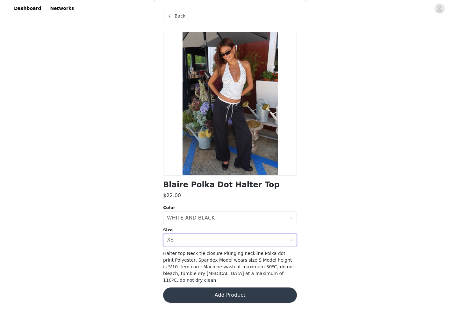
click at [212, 287] on button "Add Product" at bounding box center [230, 294] width 134 height 15
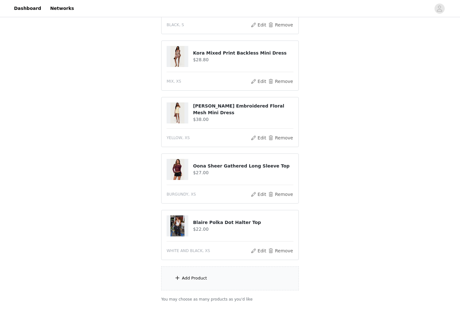
scroll to position [316, 0]
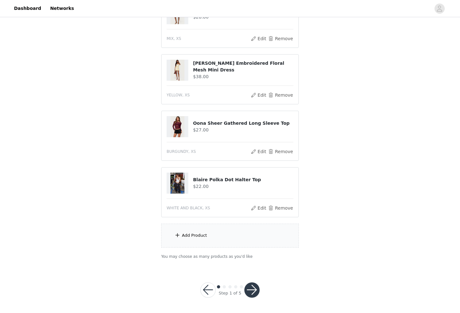
click at [251, 287] on button "button" at bounding box center [252, 289] width 15 height 15
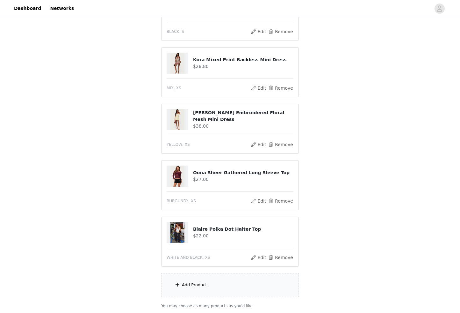
scroll to position [340, 0]
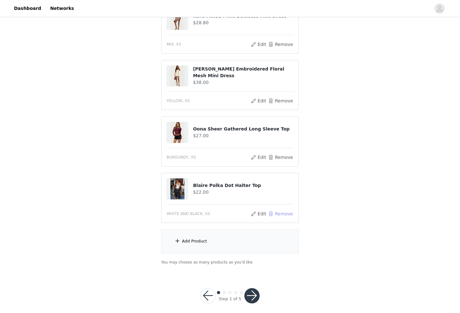
click at [276, 210] on button "Remove" at bounding box center [281, 214] width 26 height 8
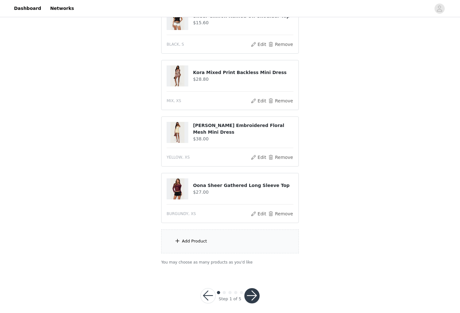
click at [233, 240] on div "Add Product" at bounding box center [230, 241] width 138 height 24
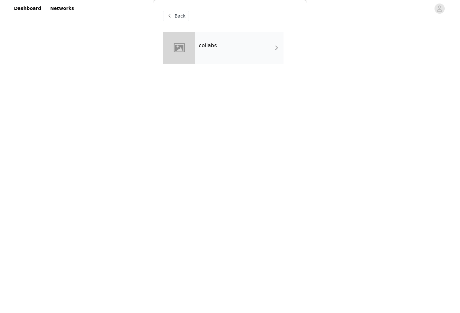
click at [235, 58] on div "collabs" at bounding box center [239, 48] width 89 height 32
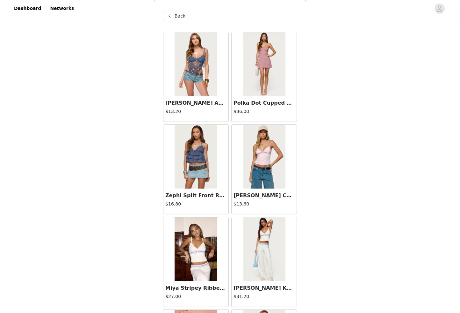
scroll to position [663, 0]
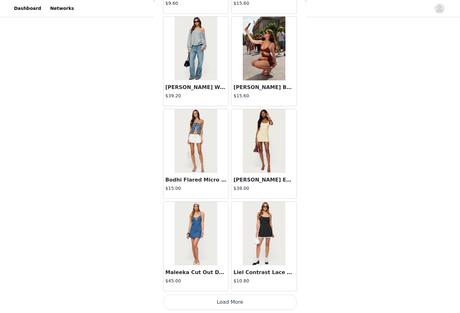
click at [204, 300] on button "Load More" at bounding box center [230, 301] width 134 height 15
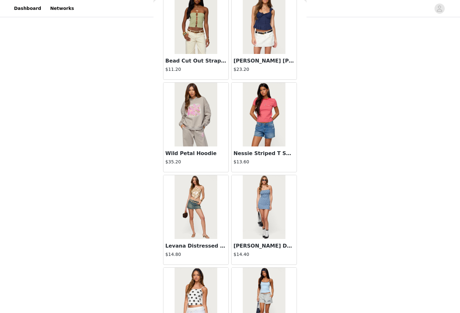
scroll to position [1588, 0]
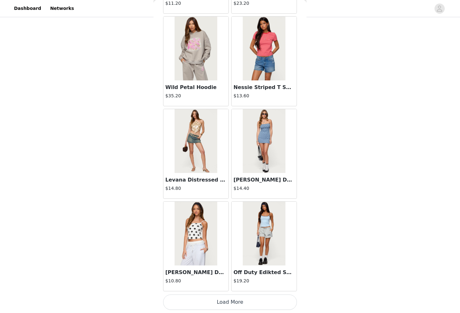
click at [197, 306] on button "Load More" at bounding box center [230, 301] width 134 height 15
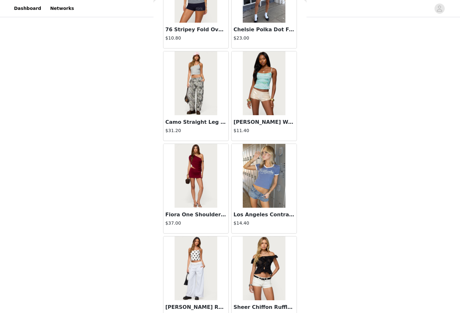
scroll to position [2513, 0]
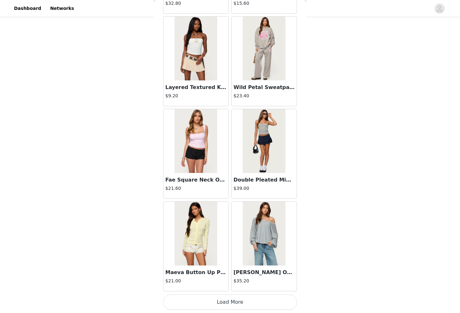
click at [194, 302] on button "Load More" at bounding box center [230, 301] width 134 height 15
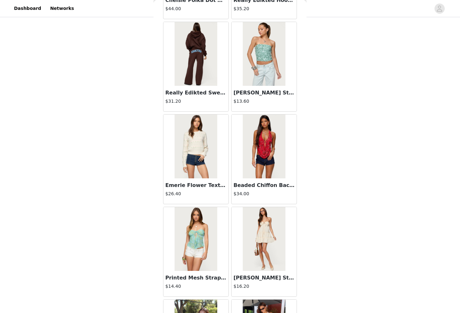
scroll to position [3437, 0]
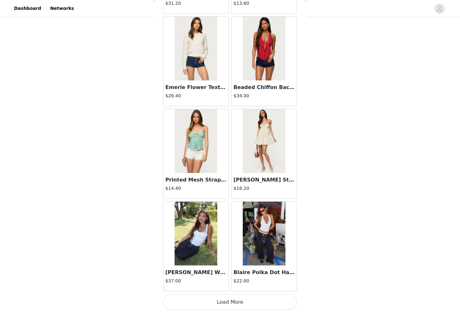
click at [189, 302] on button "Load More" at bounding box center [230, 301] width 134 height 15
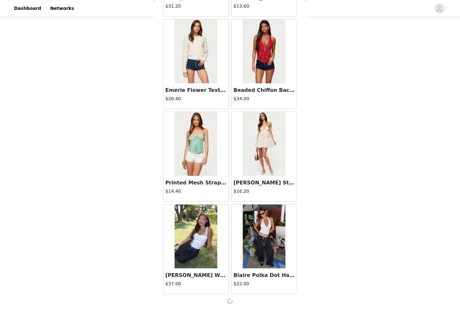
scroll to position [3435, 0]
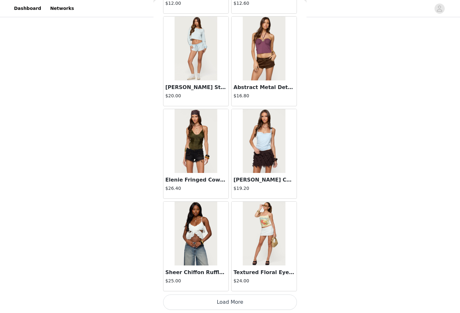
click at [191, 302] on button "Load More" at bounding box center [230, 301] width 134 height 15
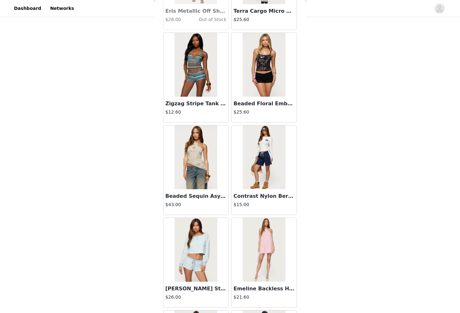
scroll to position [5287, 0]
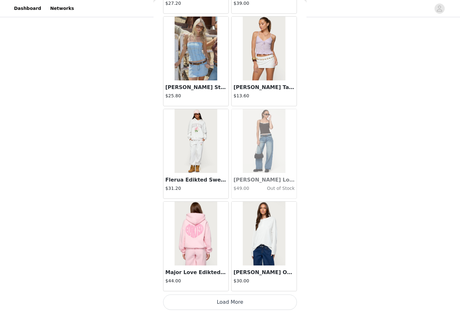
click at [195, 299] on button "Load More" at bounding box center [230, 301] width 134 height 15
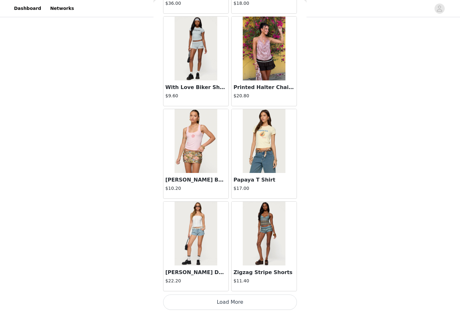
click at [191, 297] on button "Load More" at bounding box center [230, 301] width 134 height 15
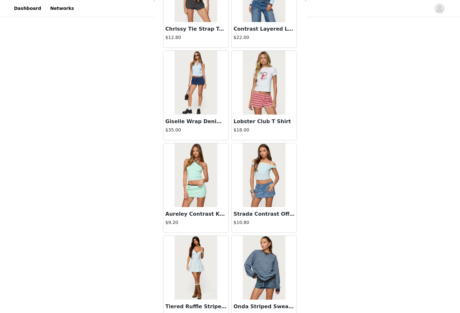
scroll to position [7137, 0]
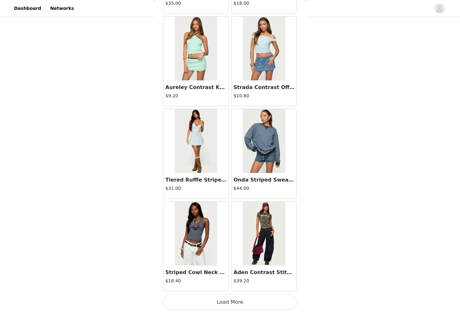
click at [191, 298] on button "Load More" at bounding box center [230, 301] width 134 height 15
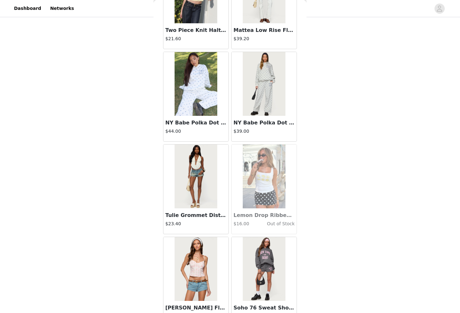
scroll to position [8062, 0]
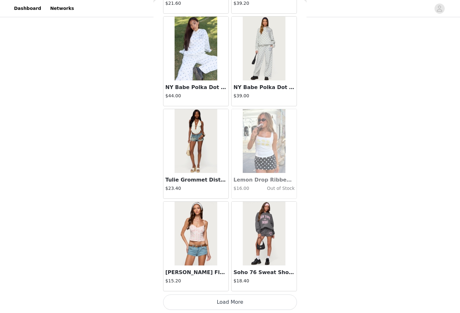
click at [205, 301] on button "Load More" at bounding box center [230, 301] width 134 height 15
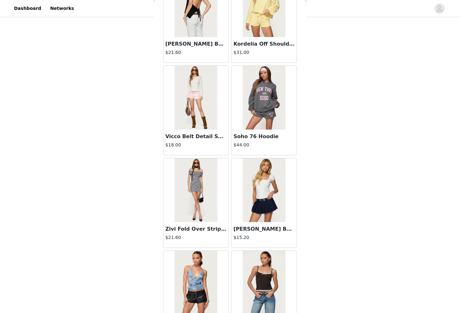
scroll to position [8986, 0]
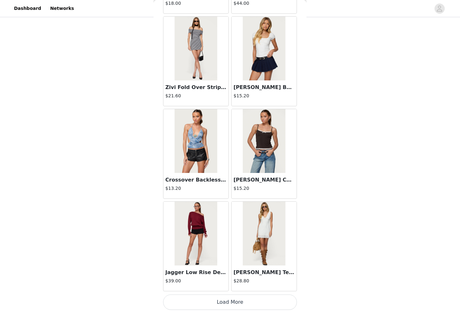
click at [196, 300] on button "Load More" at bounding box center [230, 301] width 134 height 15
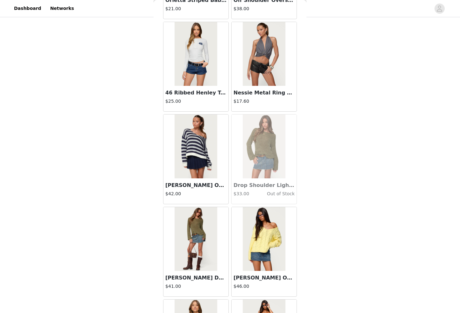
scroll to position [9911, 0]
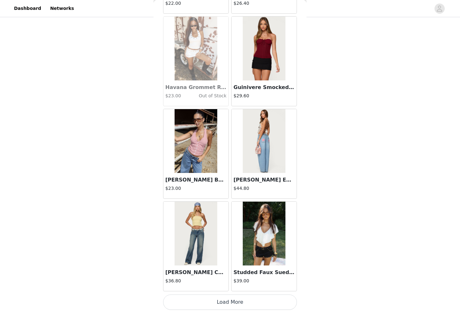
click at [205, 299] on button "Load More" at bounding box center [230, 301] width 134 height 15
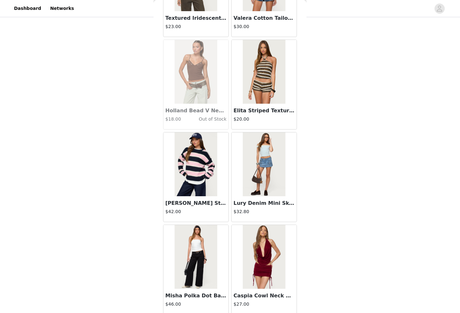
scroll to position [10836, 0]
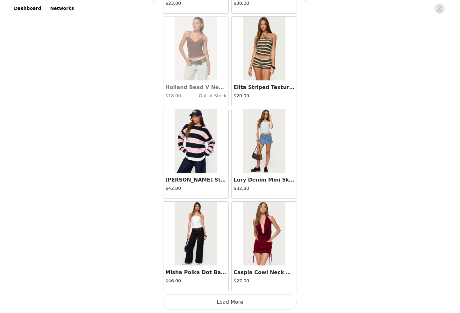
click at [221, 297] on button "Load More" at bounding box center [230, 301] width 134 height 15
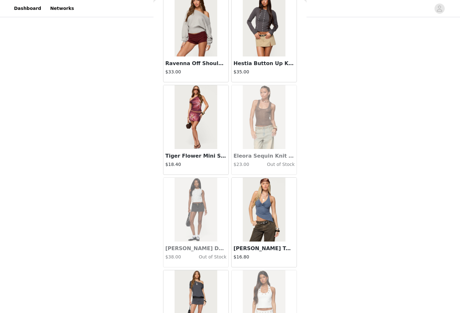
scroll to position [11761, 0]
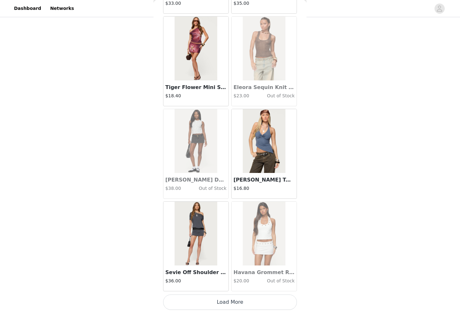
click at [233, 306] on button "Load More" at bounding box center [230, 301] width 134 height 15
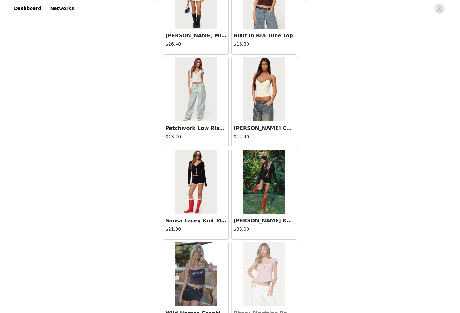
scroll to position [12686, 0]
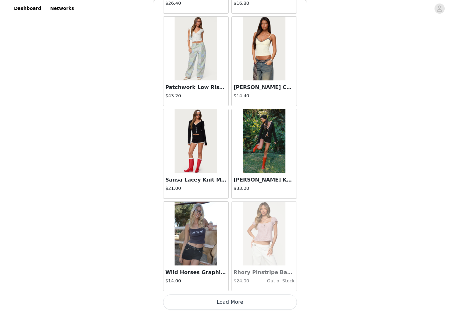
click at [225, 300] on button "Load More" at bounding box center [230, 301] width 134 height 15
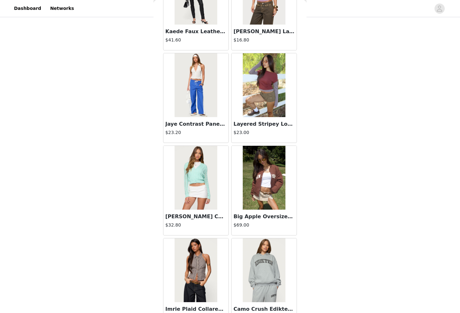
scroll to position [13611, 0]
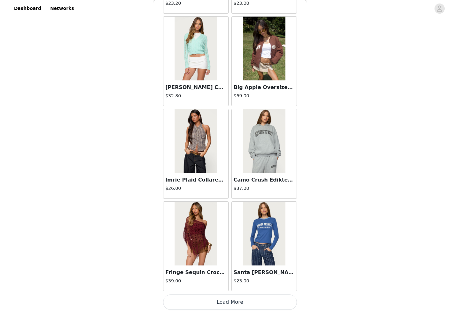
click at [191, 295] on button "Load More" at bounding box center [230, 301] width 134 height 15
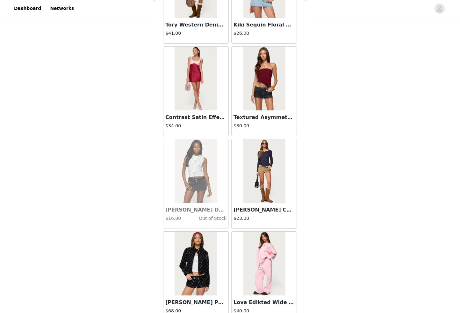
scroll to position [14535, 0]
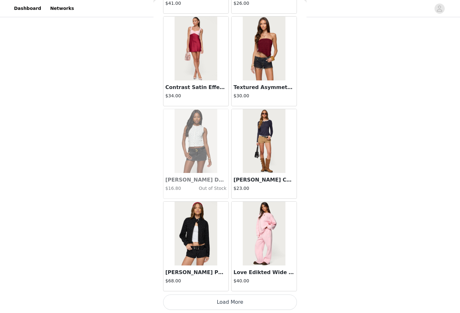
click at [198, 299] on button "Load More" at bounding box center [230, 301] width 134 height 15
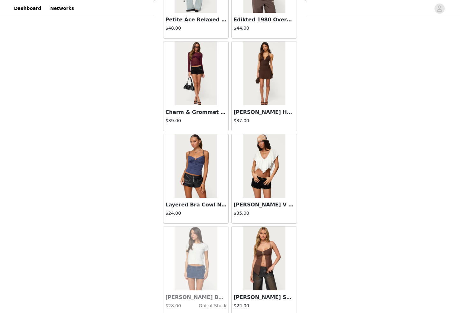
scroll to position [15460, 0]
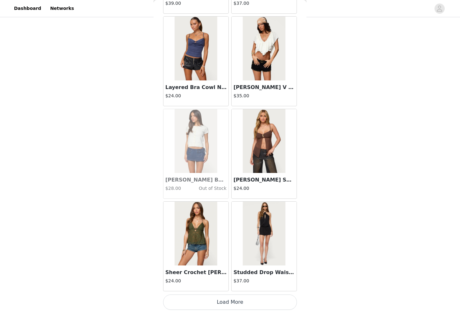
click at [204, 297] on button "Load More" at bounding box center [230, 301] width 134 height 15
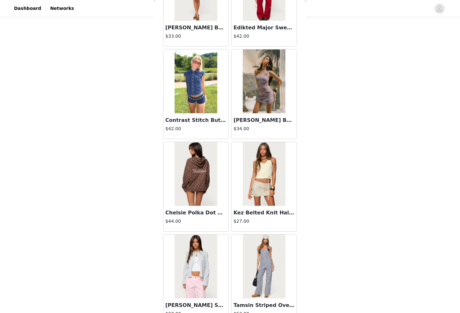
scroll to position [16385, 0]
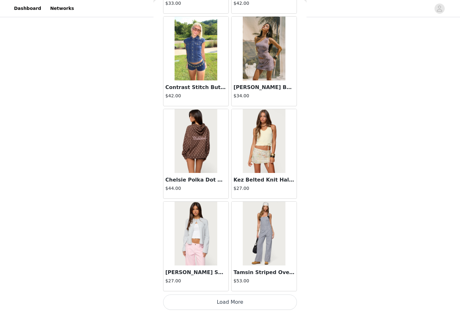
click at [200, 299] on button "Load More" at bounding box center [230, 301] width 134 height 15
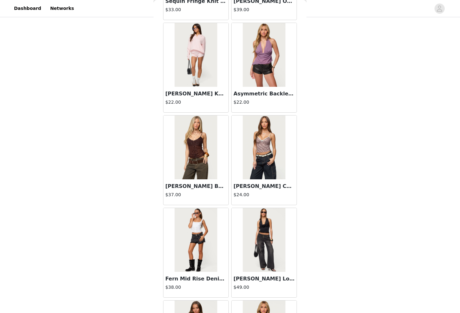
scroll to position [17310, 0]
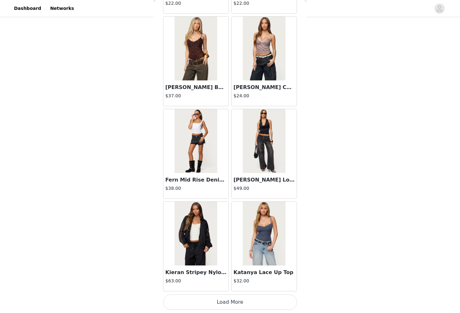
click at [210, 302] on button "Load More" at bounding box center [230, 301] width 134 height 15
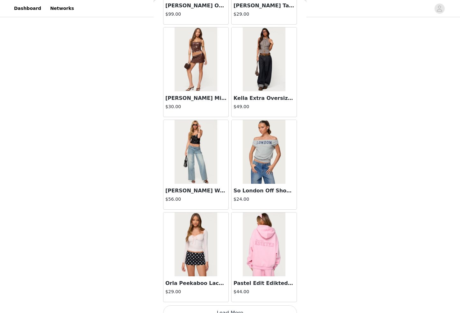
scroll to position [18235, 0]
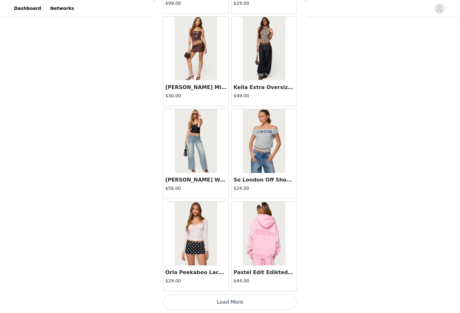
click at [203, 299] on button "Load More" at bounding box center [230, 301] width 134 height 15
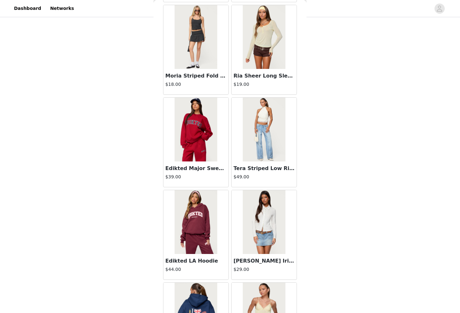
scroll to position [19159, 0]
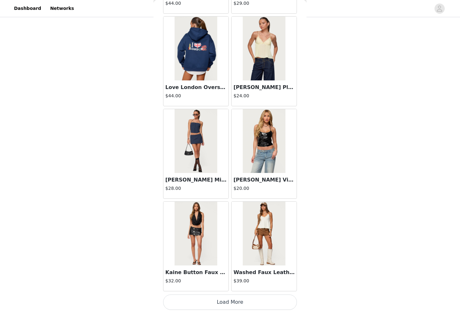
click at [207, 305] on button "Load More" at bounding box center [230, 301] width 134 height 15
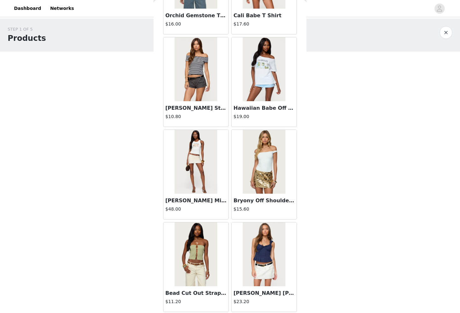
scroll to position [1283, 0]
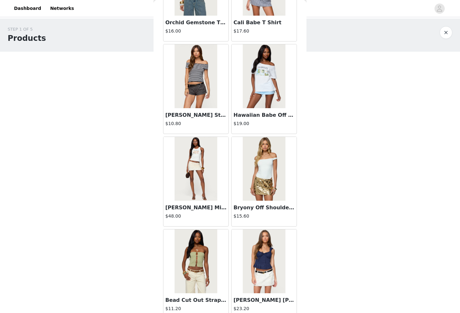
click at [210, 91] on img at bounding box center [196, 76] width 42 height 64
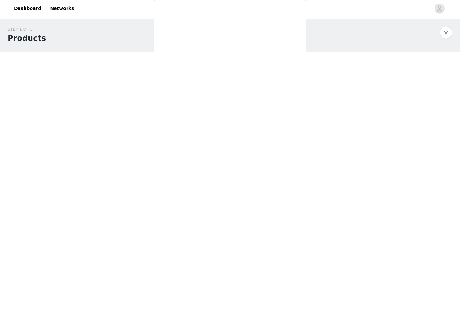
scroll to position [0, 0]
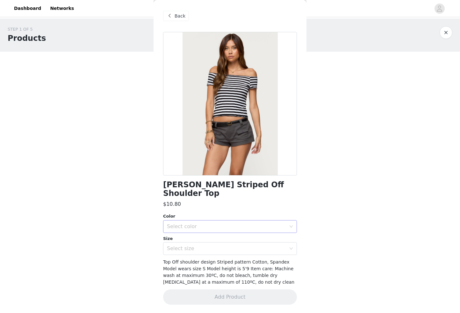
click at [179, 223] on div "Select color" at bounding box center [226, 226] width 119 height 6
click at [189, 229] on li "BLACK AND WHITE" at bounding box center [230, 232] width 134 height 10
click at [190, 245] on div "Select size" at bounding box center [226, 248] width 119 height 6
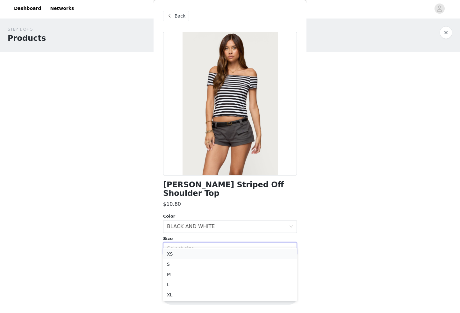
click at [195, 253] on li "XS" at bounding box center [230, 254] width 134 height 10
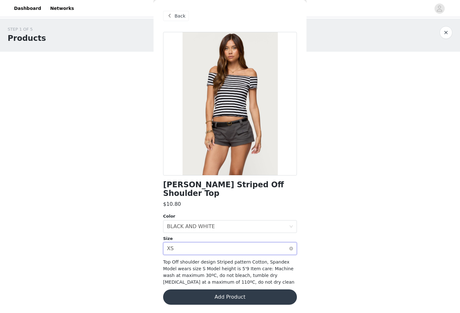
click at [196, 242] on div "Select size XS" at bounding box center [228, 248] width 122 height 12
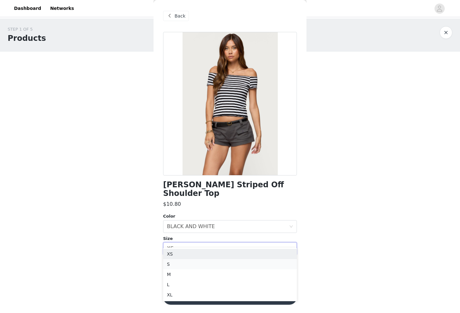
click at [195, 267] on li "S" at bounding box center [230, 264] width 134 height 10
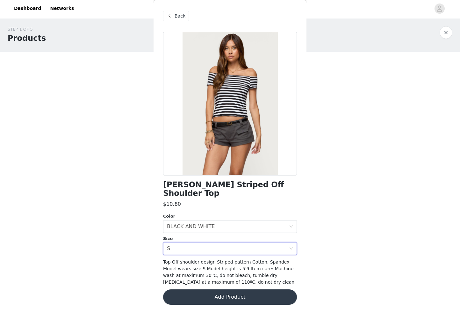
click at [202, 289] on button "Add Product" at bounding box center [230, 296] width 134 height 15
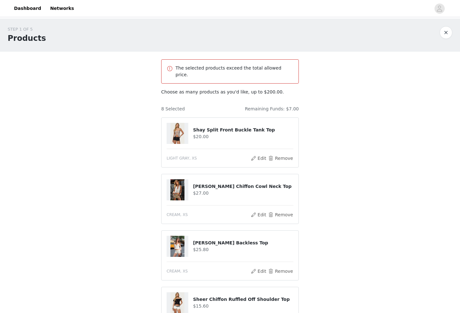
click at [232, 101] on div "8 Selected Remaining Funds: $7.00" at bounding box center [230, 106] width 138 height 12
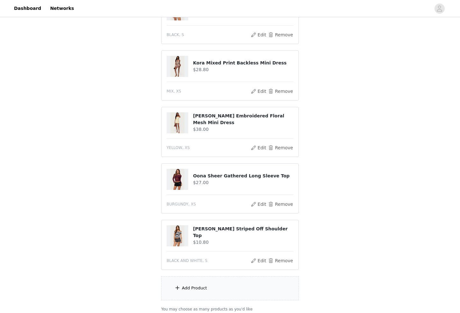
scroll to position [340, 0]
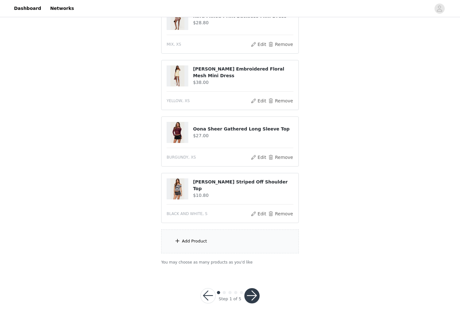
click at [252, 290] on button "button" at bounding box center [252, 295] width 15 height 15
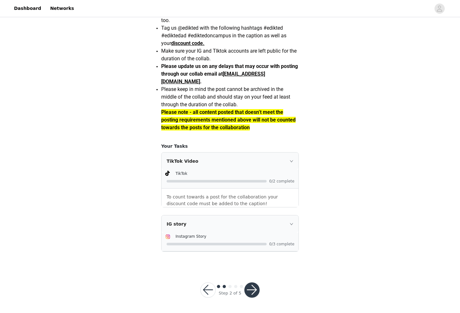
scroll to position [529, 0]
click at [255, 285] on button "button" at bounding box center [252, 289] width 15 height 15
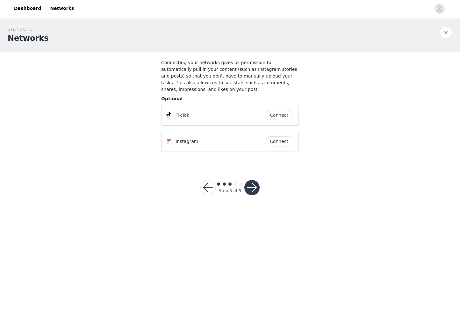
click at [280, 115] on button "Connect" at bounding box center [279, 115] width 29 height 10
click at [282, 142] on button "Connect" at bounding box center [279, 141] width 29 height 10
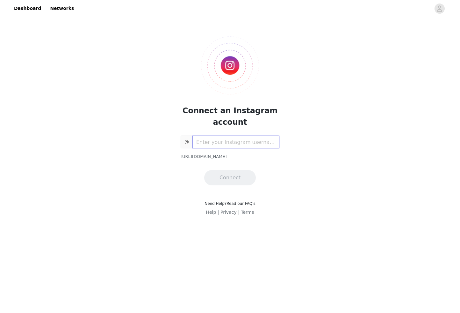
click at [254, 143] on input "text" at bounding box center [236, 142] width 87 height 13
type input "carlyholda"
click at [244, 176] on button "Connect" at bounding box center [230, 177] width 52 height 15
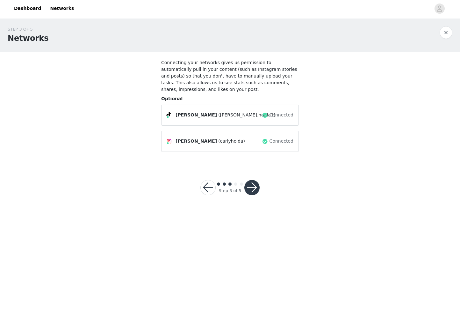
click at [250, 183] on button "button" at bounding box center [252, 187] width 15 height 15
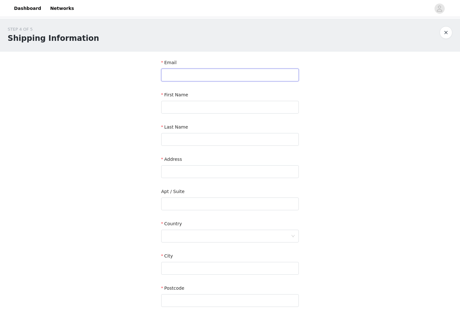
click at [246, 74] on input "text" at bounding box center [230, 75] width 138 height 13
type input "[EMAIL_ADDRESS][DOMAIN_NAME]"
type input "carly"
type input "[PERSON_NAME]"
type input "[STREET_ADDRESS]"
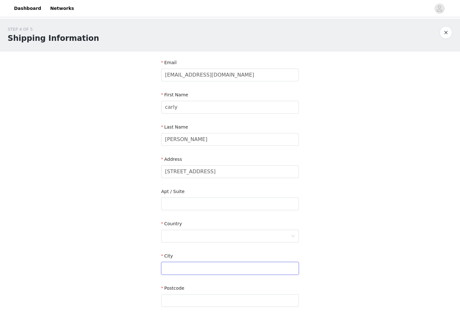
type input "[GEOGRAPHIC_DATA]"
type input "07924"
type input "8623098591"
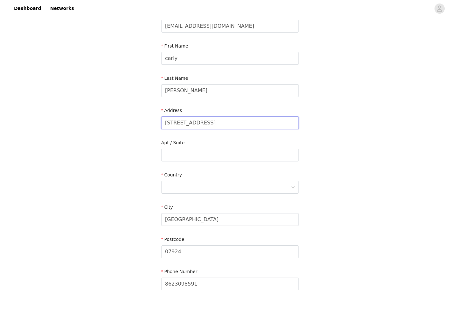
click at [202, 122] on input "[STREET_ADDRESS]" at bounding box center [230, 122] width 138 height 13
type input "[STREET_ADDRESS]"
click at [196, 161] on div "Apt / Suite" at bounding box center [230, 151] width 138 height 25
click at [195, 157] on input "text" at bounding box center [230, 155] width 138 height 13
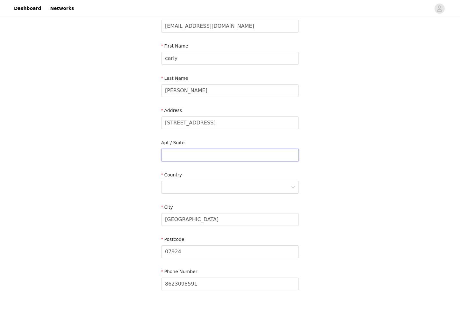
type input "909 A"
click at [206, 179] on div "Country" at bounding box center [230, 176] width 138 height 9
click at [206, 185] on div at bounding box center [228, 187] width 126 height 12
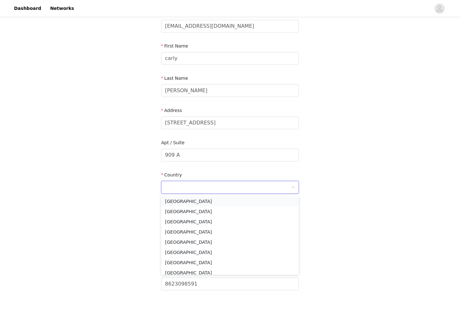
click at [205, 201] on li "[GEOGRAPHIC_DATA]" at bounding box center [230, 201] width 138 height 10
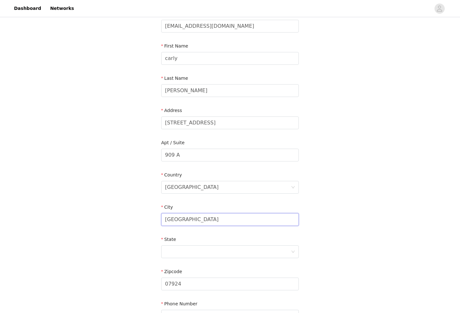
click at [205, 219] on input "[GEOGRAPHIC_DATA]" at bounding box center [230, 219] width 138 height 13
type input "[GEOGRAPHIC_DATA]"
click at [188, 283] on input "07924" at bounding box center [230, 283] width 138 height 13
type input "85719"
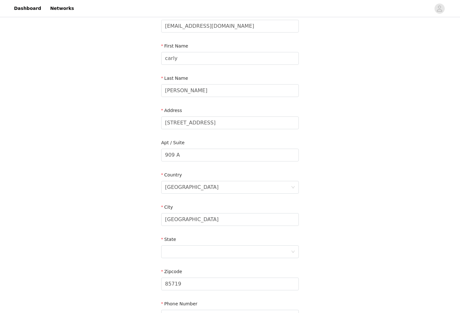
click at [185, 240] on div "State" at bounding box center [230, 240] width 138 height 9
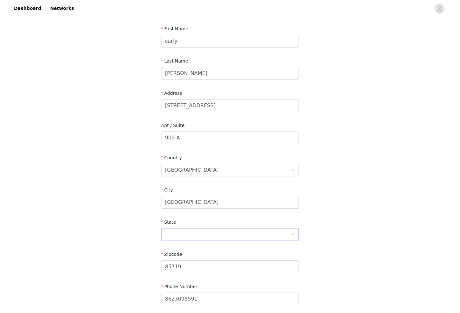
click at [184, 233] on div at bounding box center [228, 234] width 126 height 12
click at [186, 280] on li "[US_STATE]" at bounding box center [230, 279] width 138 height 10
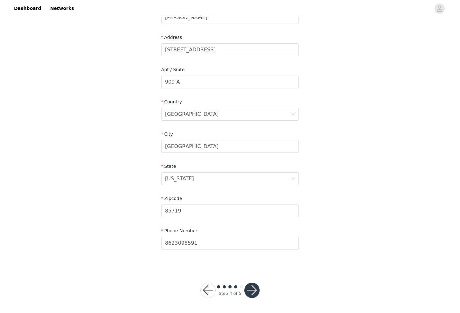
click at [252, 290] on button "button" at bounding box center [252, 290] width 15 height 15
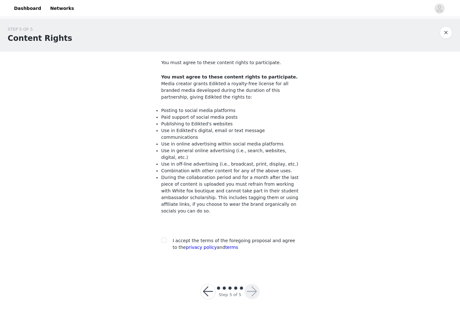
click at [247, 238] on span "I accept the terms of the foregoing proposal and agree to the privacy policy an…" at bounding box center [234, 244] width 122 height 12
click at [162, 238] on input "checkbox" at bounding box center [163, 240] width 4 height 4
checkbox input "true"
click at [255, 286] on button "button" at bounding box center [252, 291] width 15 height 15
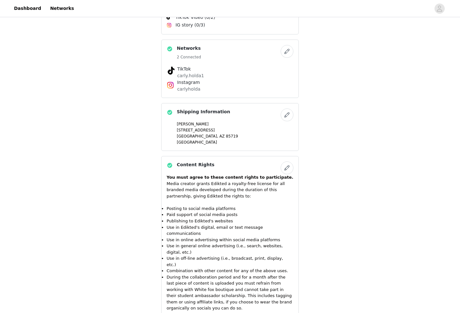
scroll to position [602, 0]
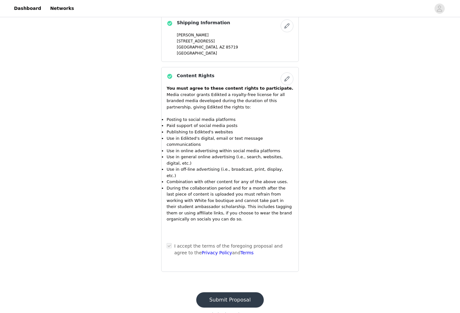
click at [245, 292] on button "Submit Proposal" at bounding box center [230, 299] width 68 height 15
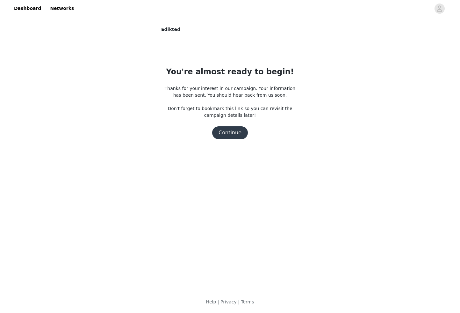
scroll to position [0, 0]
click at [238, 129] on button "Continue" at bounding box center [230, 132] width 36 height 13
